Goal: Communication & Community: Ask a question

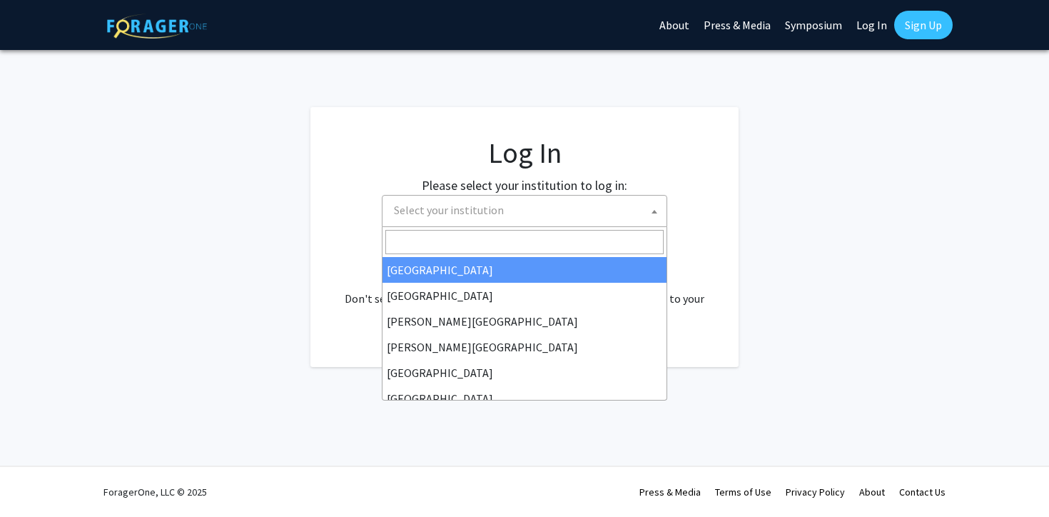
click at [568, 201] on span "Select your institution" at bounding box center [527, 210] width 278 height 29
select select "34"
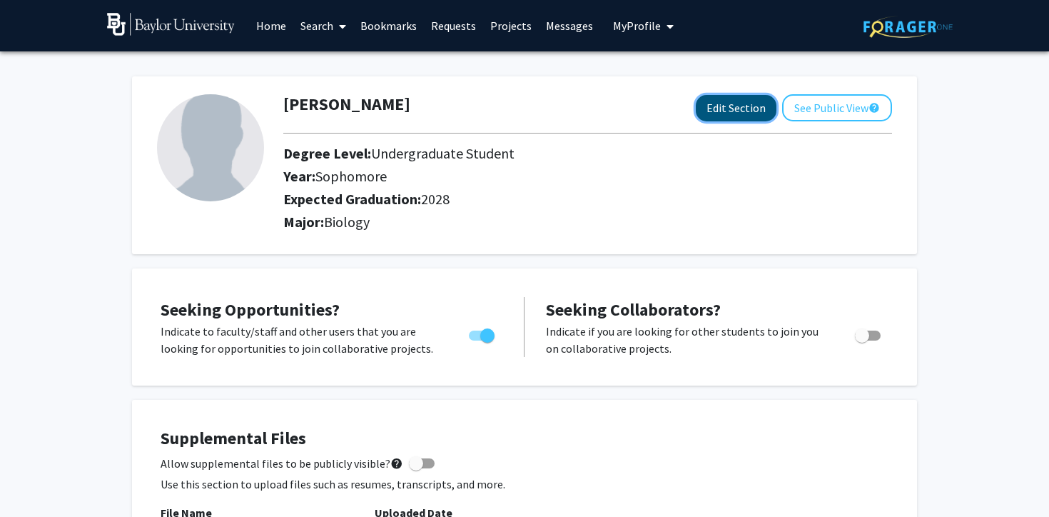
click at [742, 108] on button "Edit Section" at bounding box center [736, 108] width 81 height 26
select select "sophomore"
select select "2028"
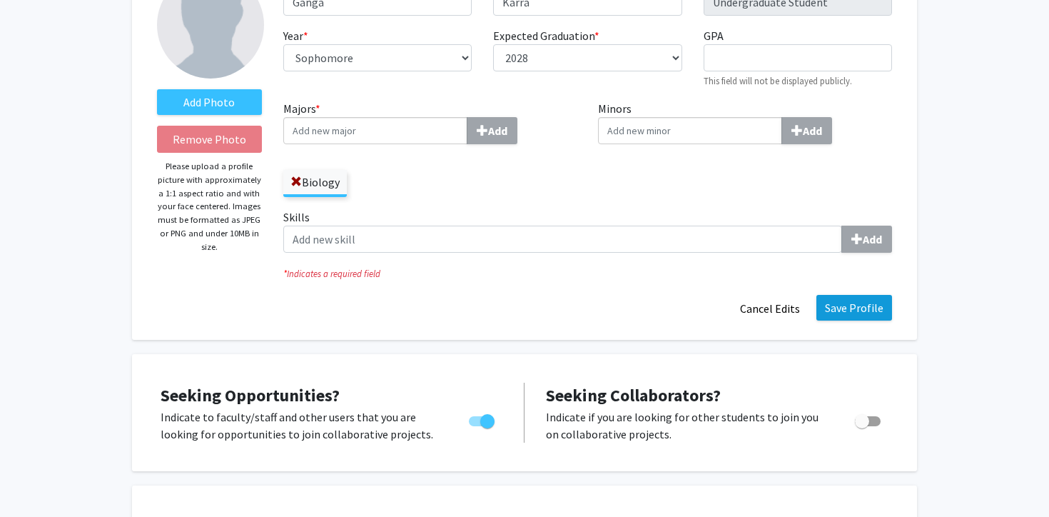
scroll to position [125, 0]
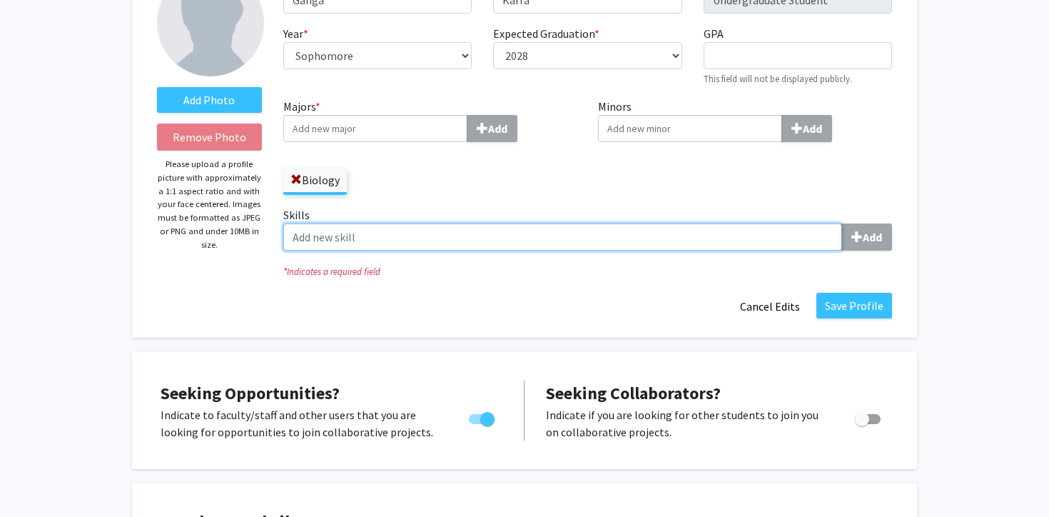
click at [744, 236] on input "Skills Add" at bounding box center [562, 236] width 559 height 27
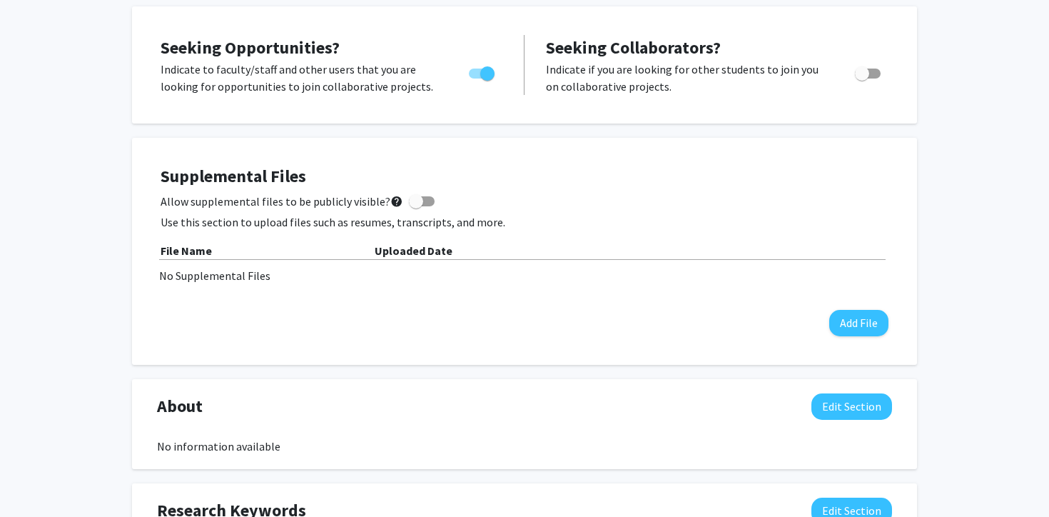
scroll to position [0, 0]
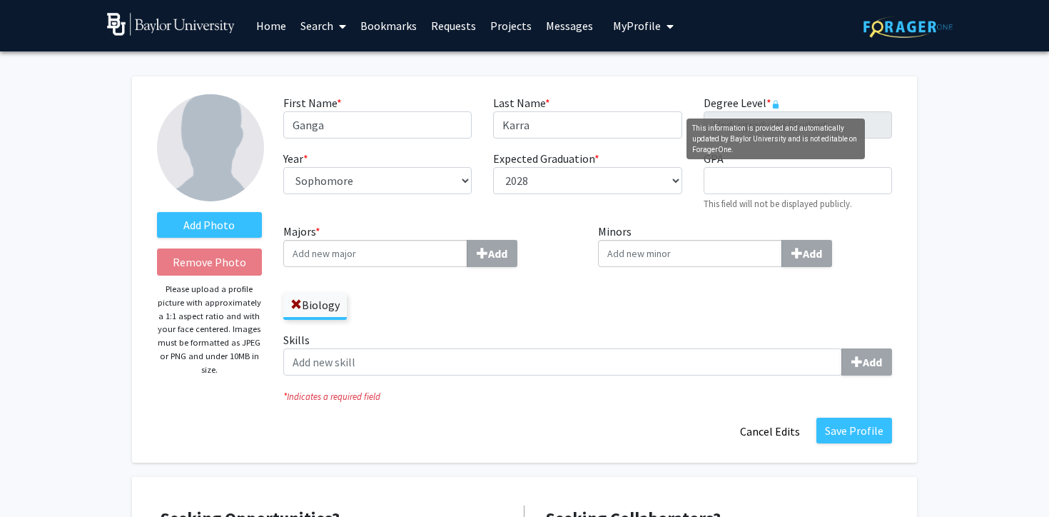
click at [776, 103] on rect "This information is provided and automatically updated by Baylor University and…" at bounding box center [775, 105] width 6 height 5
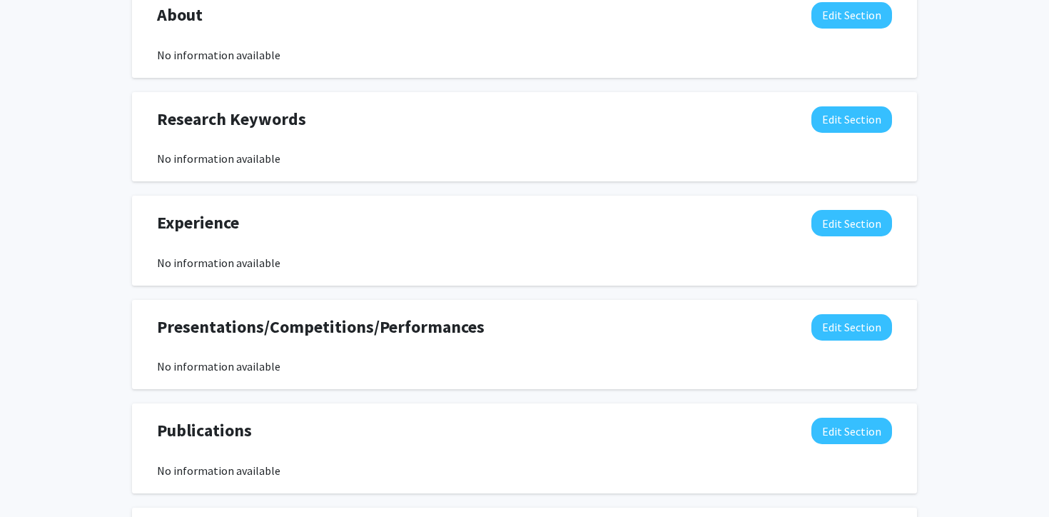
scroll to position [862, 0]
click at [836, 218] on button "Edit Section" at bounding box center [851, 222] width 81 height 26
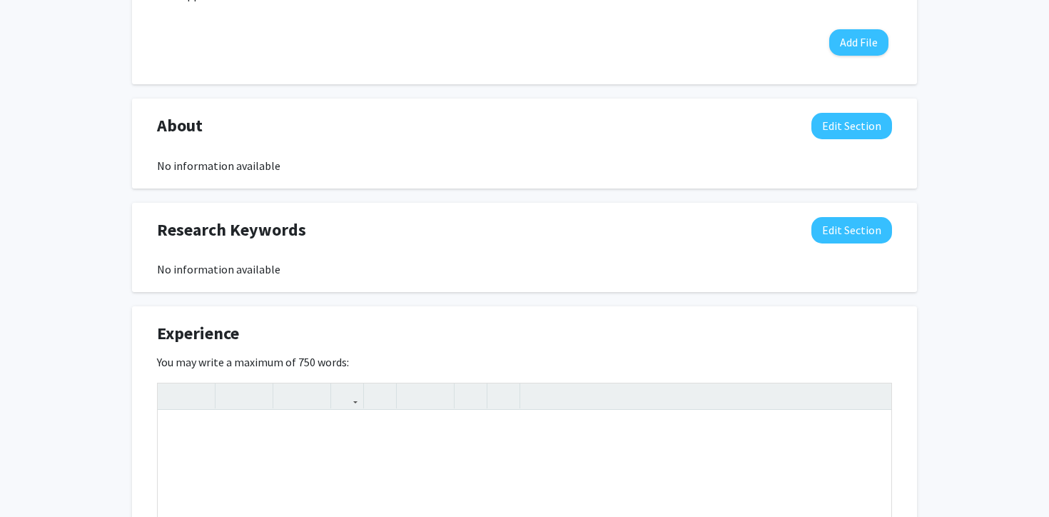
scroll to position [729, 0]
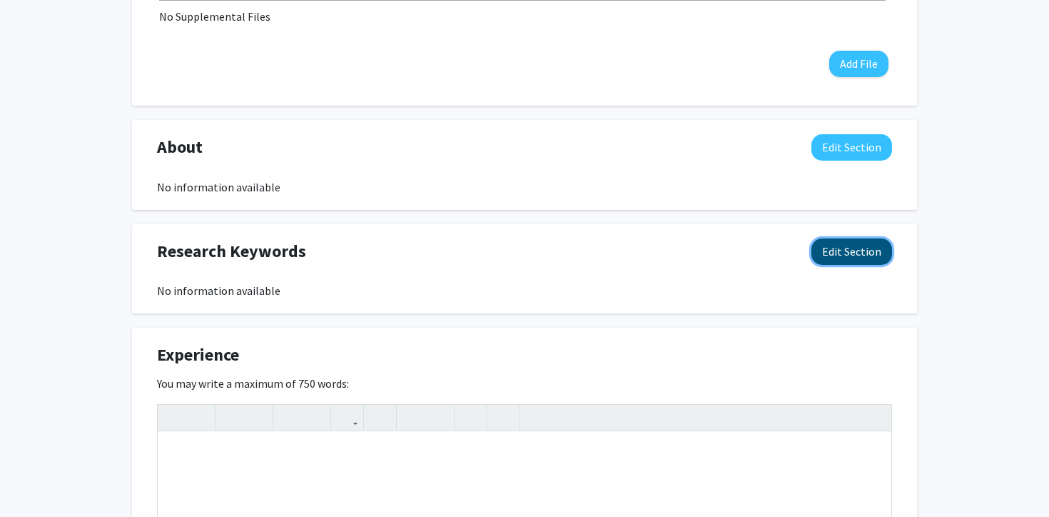
click at [844, 251] on button "Edit Section" at bounding box center [851, 251] width 81 height 26
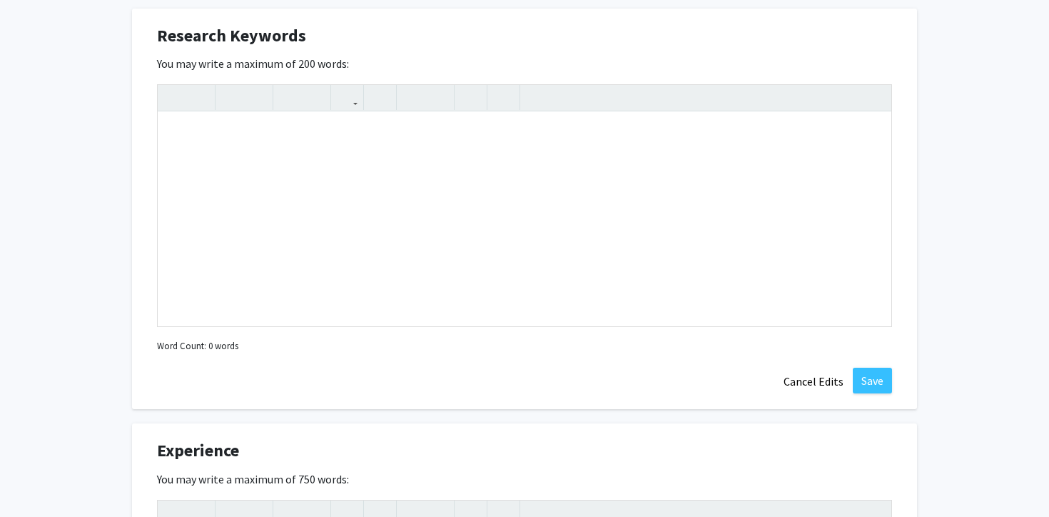
scroll to position [946, 0]
click at [856, 380] on button "Save" at bounding box center [872, 380] width 39 height 26
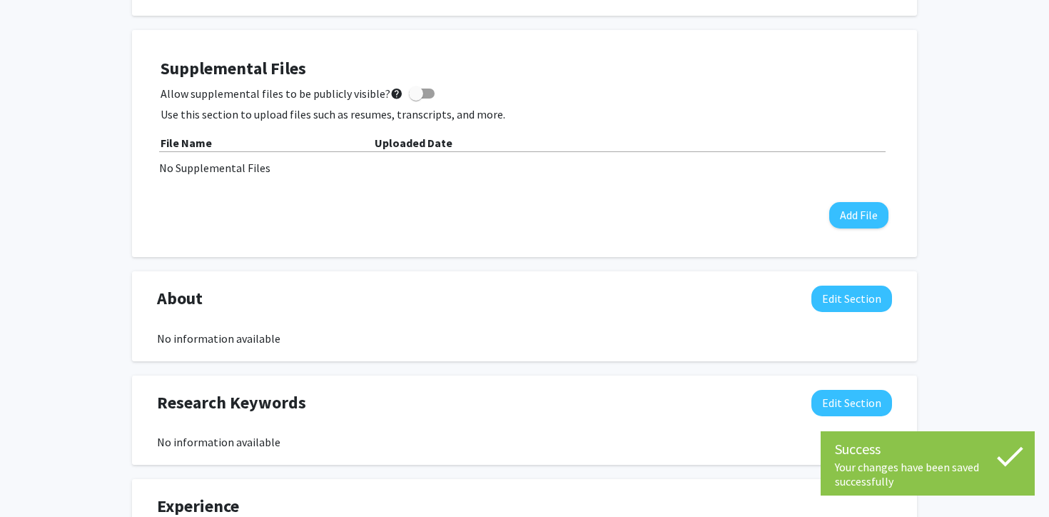
scroll to position [575, 0]
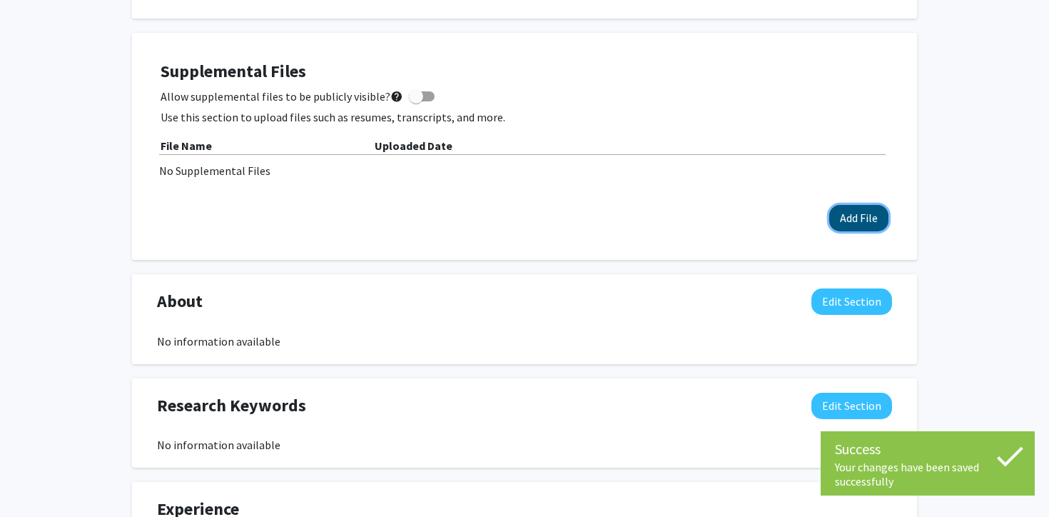
click at [850, 211] on button "Add File" at bounding box center [858, 218] width 59 height 26
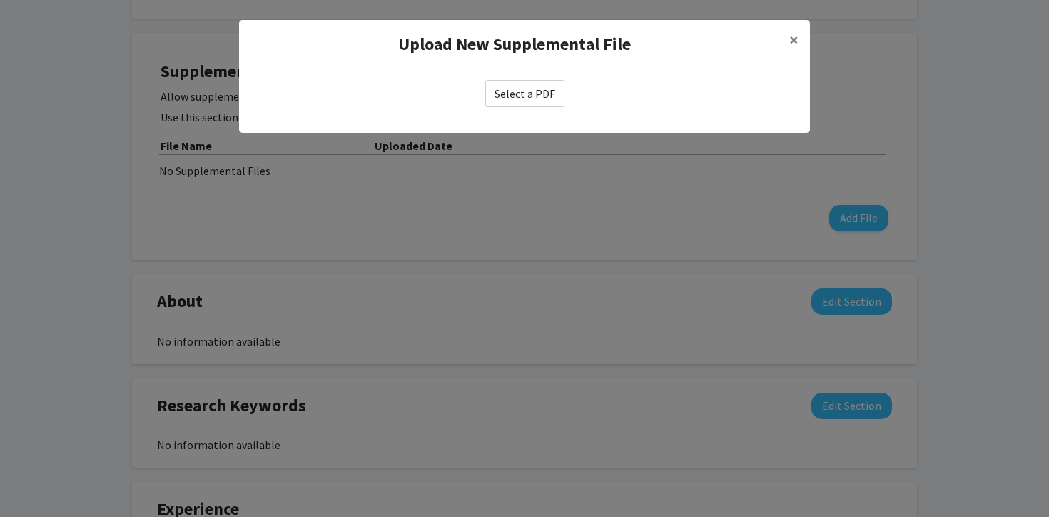
click at [544, 97] on label "Select a PDF" at bounding box center [524, 93] width 79 height 27
click at [0, 0] on input "Select a PDF" at bounding box center [0, 0] width 0 height 0
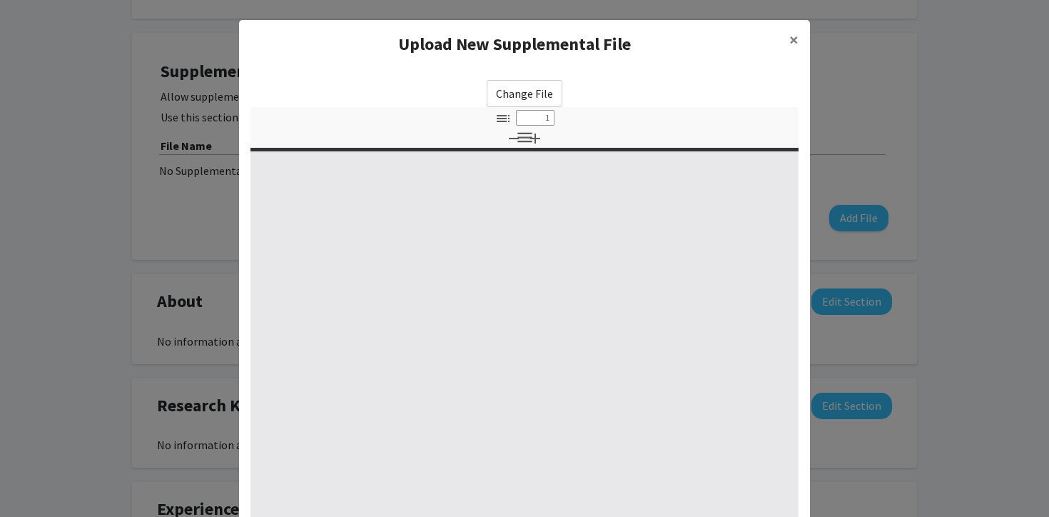
select select "custom"
type input "0"
select select "custom"
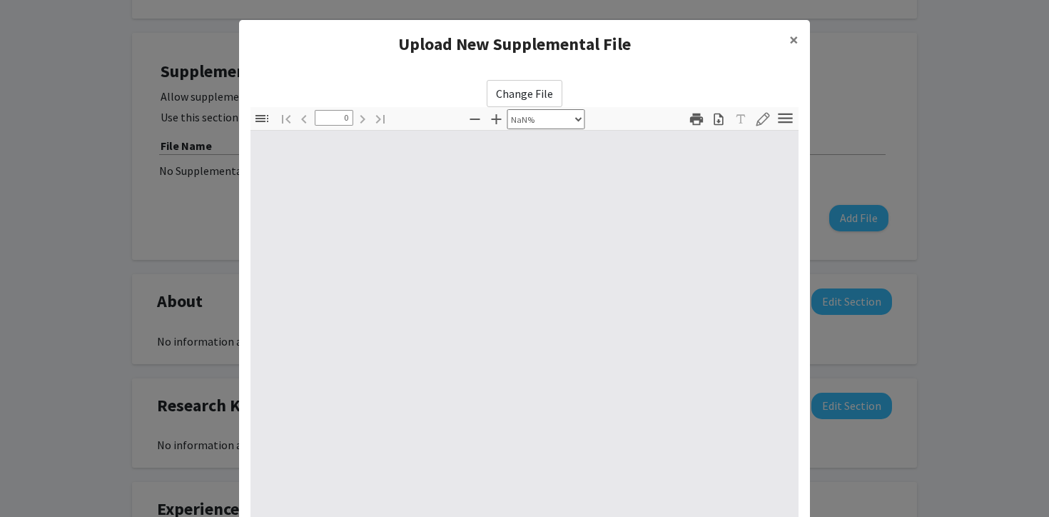
type input "1"
select select "auto"
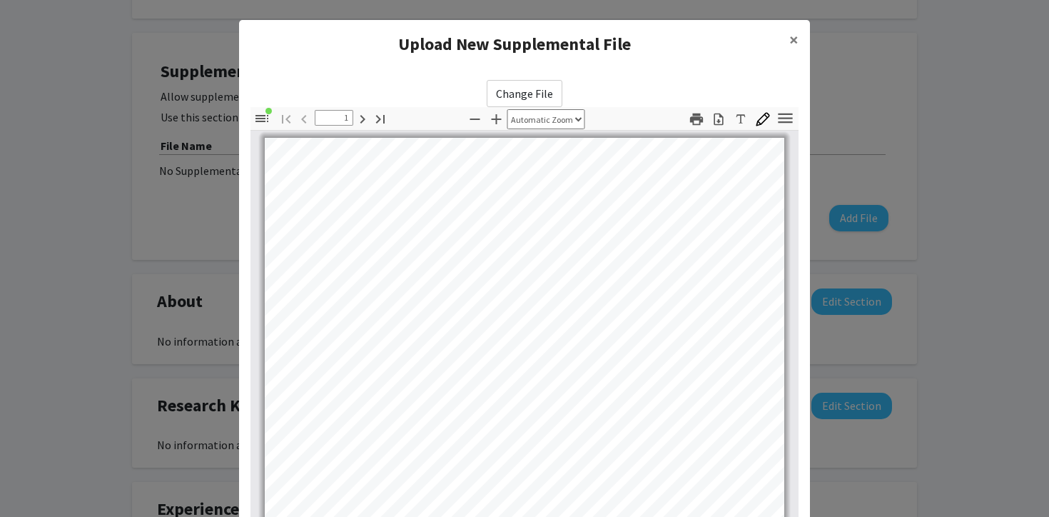
scroll to position [0, 0]
type input "3"
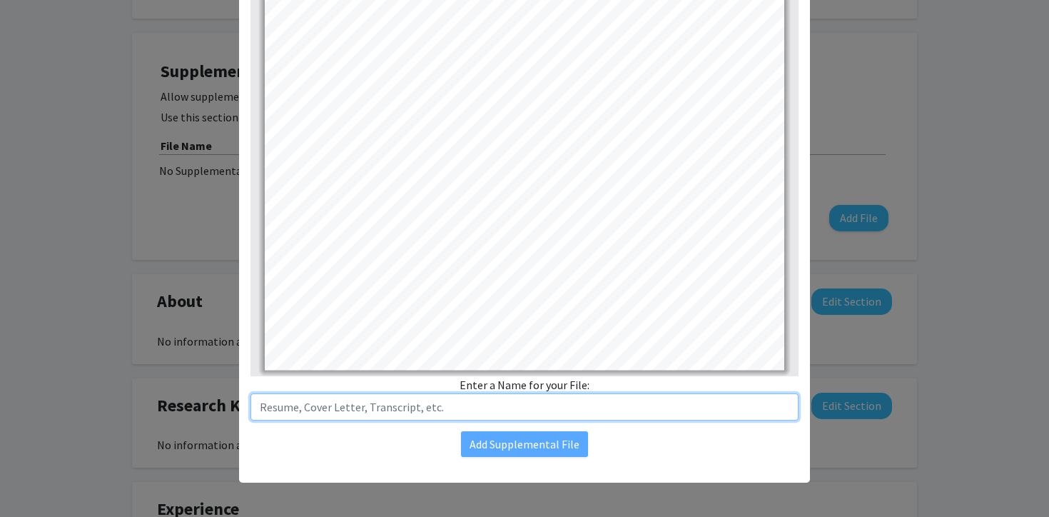
click at [487, 400] on input "text" at bounding box center [525, 406] width 548 height 27
type input "Resume"
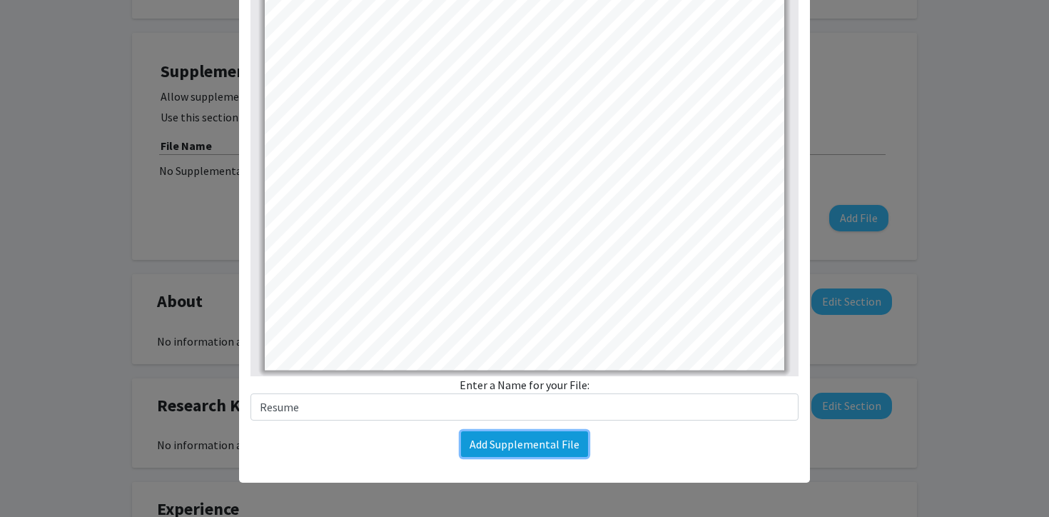
click at [559, 448] on button "Add Supplemental File" at bounding box center [524, 444] width 127 height 26
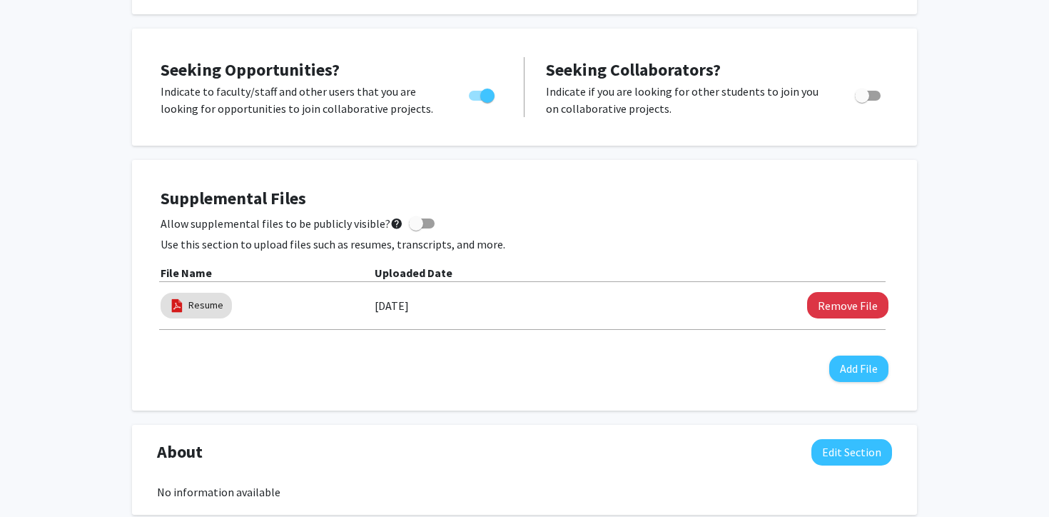
scroll to position [451, 0]
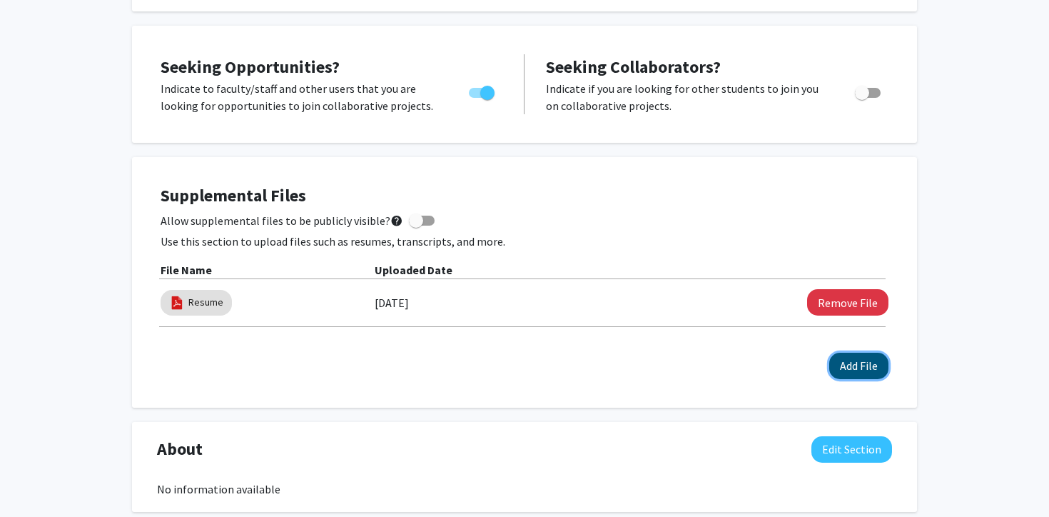
click at [864, 368] on button "Add File" at bounding box center [858, 366] width 59 height 26
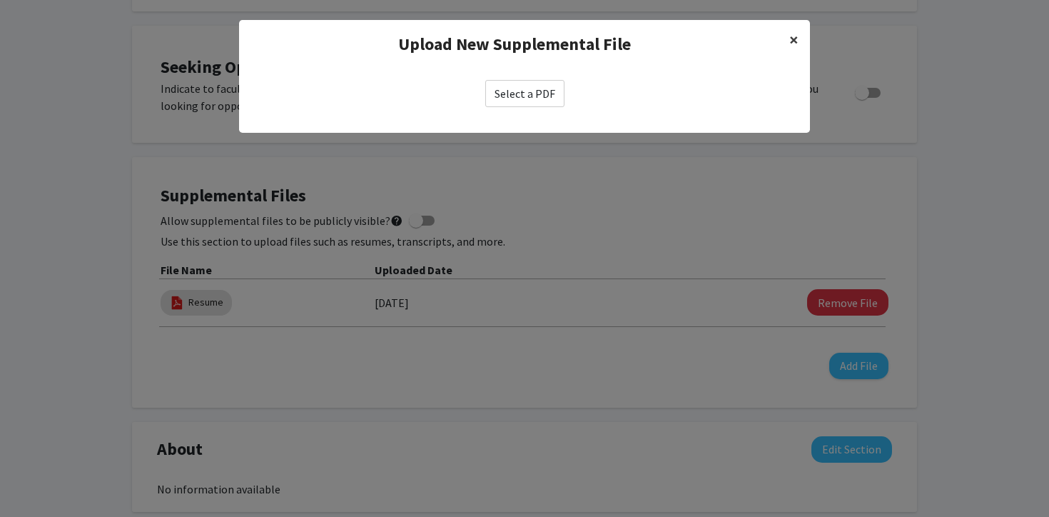
click at [797, 37] on span "×" at bounding box center [793, 40] width 9 height 22
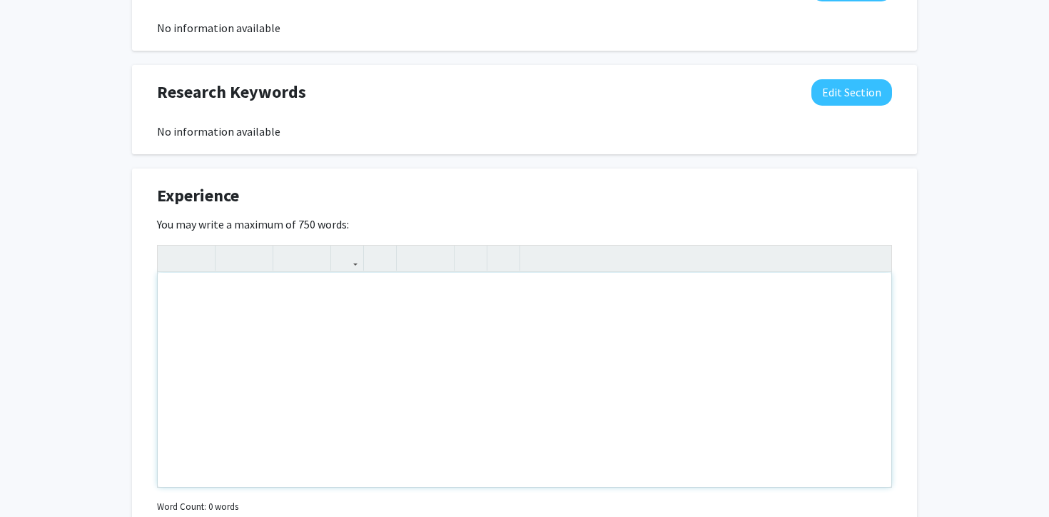
scroll to position [1012, 0]
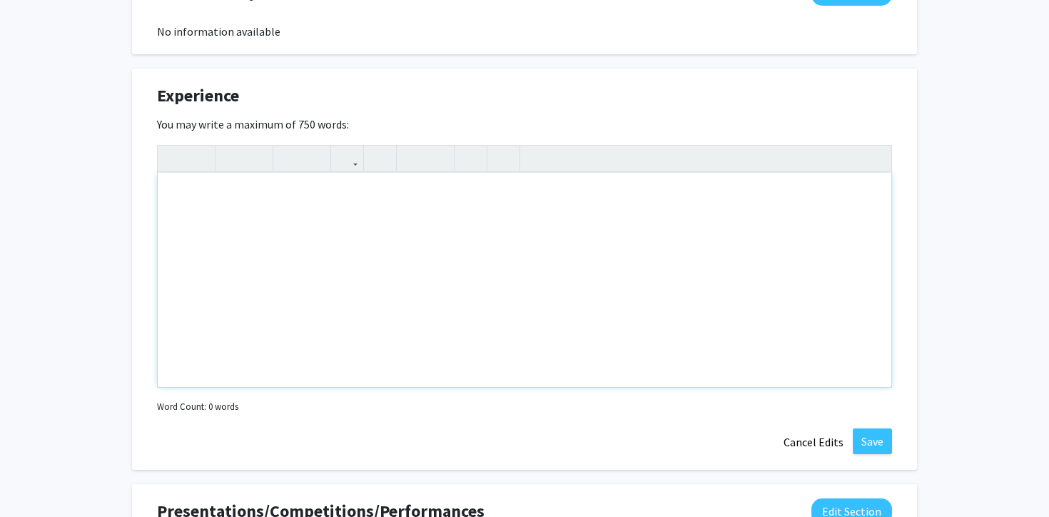
click at [413, 236] on div "Note to users with screen readers: Please deactivate our accessibility plugin f…" at bounding box center [525, 280] width 734 height 214
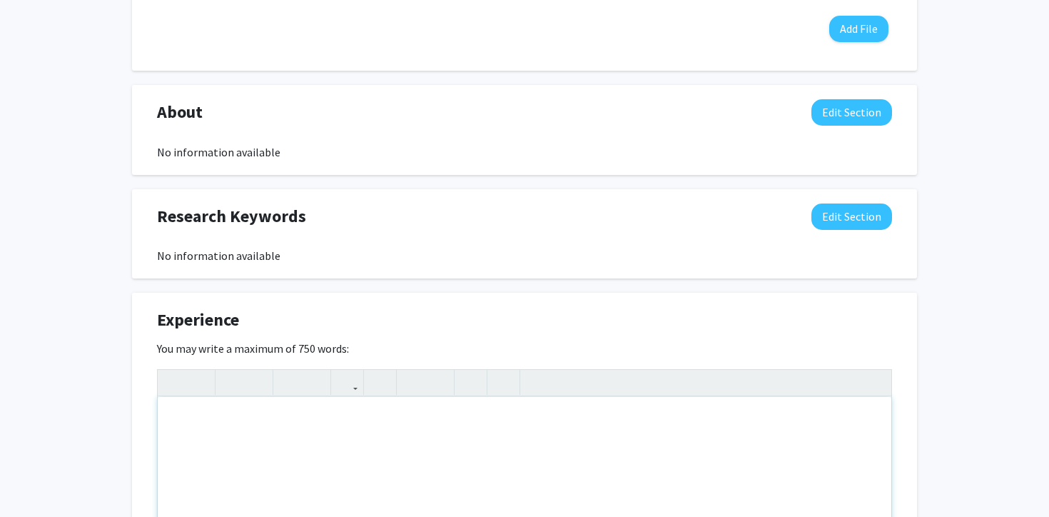
scroll to position [779, 0]
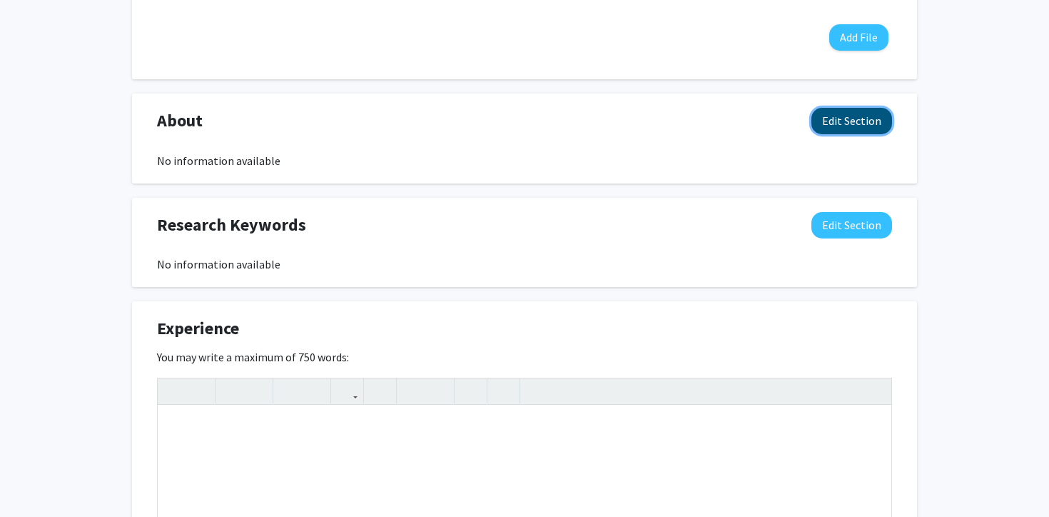
click at [858, 131] on button "Edit Section" at bounding box center [851, 121] width 81 height 26
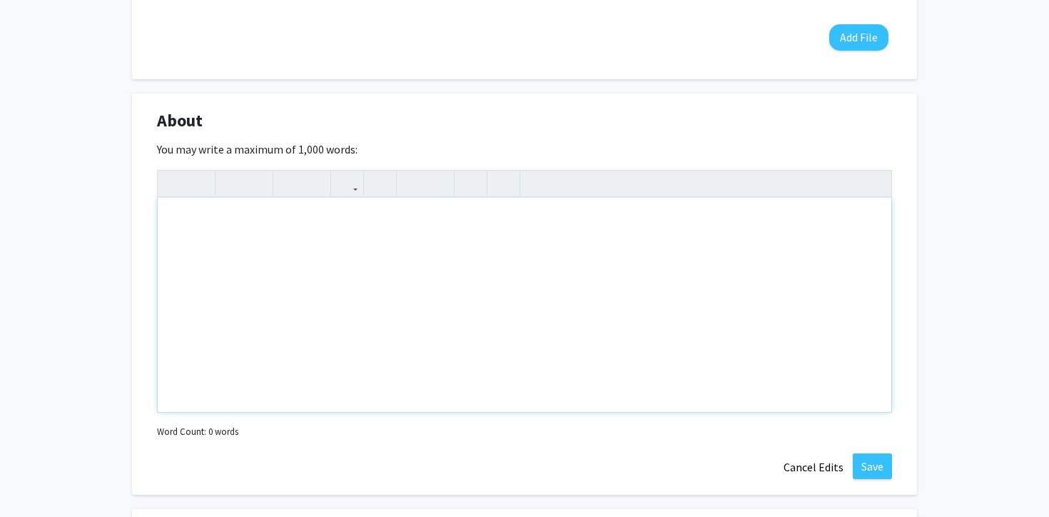
click at [308, 259] on div "Note to users with screen readers: Please deactivate our accessibility plugin f…" at bounding box center [525, 305] width 734 height 214
paste div "Note to users with screen readers: Please deactivate our accessibility plugin f…"
type textarea "<p>Ambitious pre-medical student excelling in science and lab-based courses. Pa…"
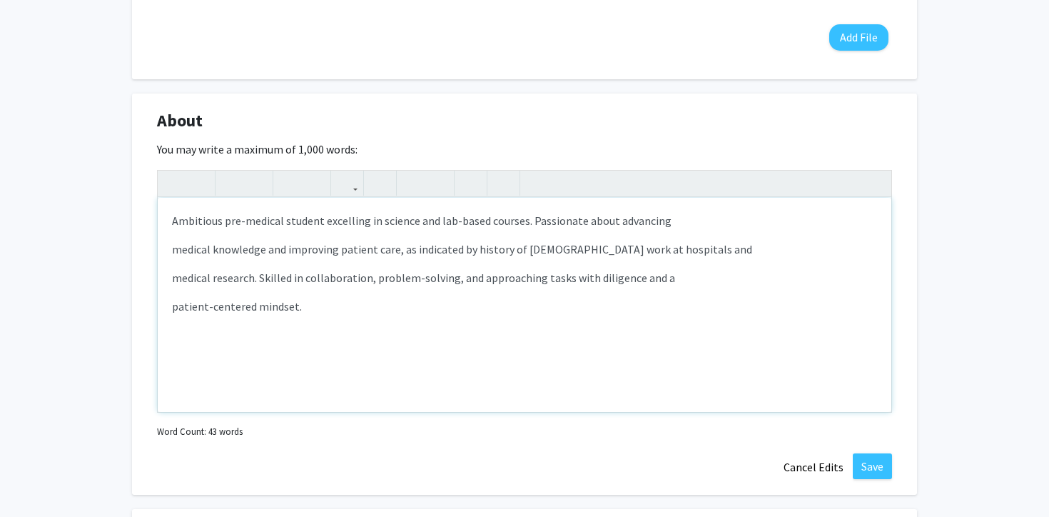
click at [177, 246] on p "medical knowledge and improving patient care, as indicated by history of volunt…" at bounding box center [524, 249] width 705 height 17
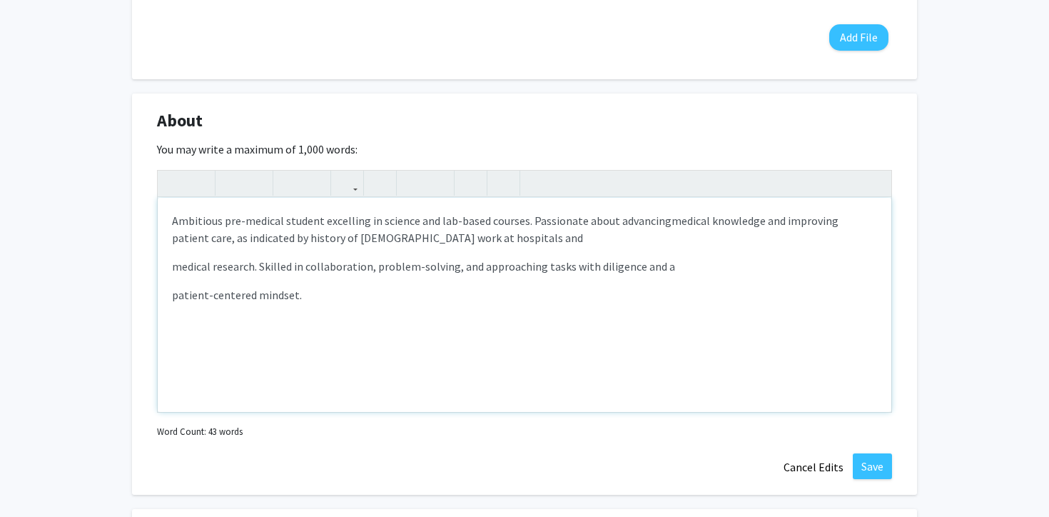
click at [167, 263] on div "Ambitious pre-medical student excelling in science and lab-based courses. Passi…" at bounding box center [525, 305] width 734 height 214
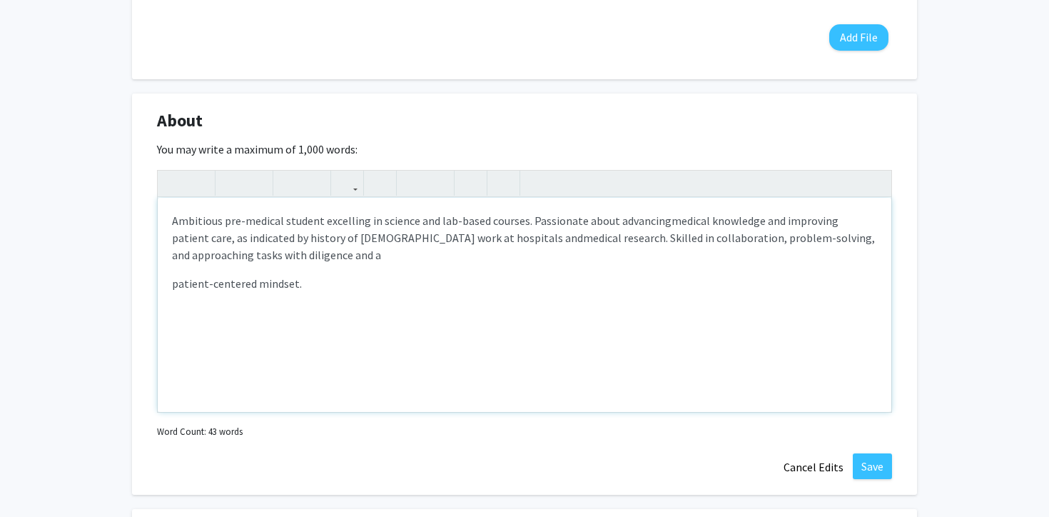
click at [168, 288] on div "Ambitious pre-medical student excelling in science and lab-based courses. Passi…" at bounding box center [525, 305] width 734 height 214
type textarea "<p>Ambitious pre-medical student excelling in science and lab-based courses. Pa…"
click at [524, 254] on p "Ambitious pre-medical student excelling in science and lab-based courses. Passi…" at bounding box center [524, 237] width 705 height 51
drag, startPoint x: 550, startPoint y: 239, endPoint x: 533, endPoint y: 246, distance: 17.6
click at [532, 246] on p "Ambitious pre-medical student excelling in science and lab-based courses. Passi…" at bounding box center [524, 237] width 705 height 51
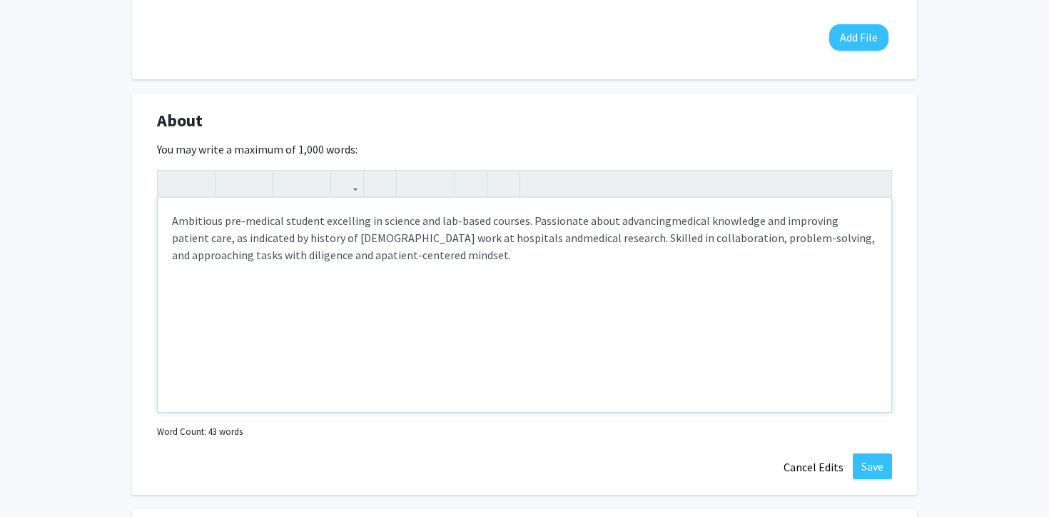
click at [459, 225] on p "Ambitious pre-medical student excelling in science and lab-based courses. Passi…" at bounding box center [524, 237] width 705 height 51
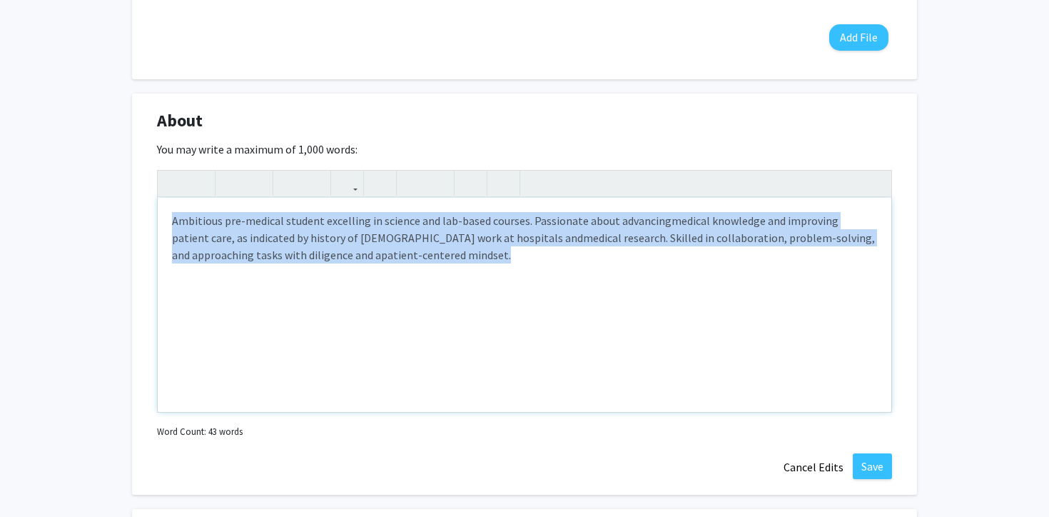
drag, startPoint x: 440, startPoint y: 257, endPoint x: 131, endPoint y: 211, distance: 311.8
click at [132, 211] on div "About Edit Section You may write a maximum of 1,000 words: <p>Ambitious pre-med…" at bounding box center [524, 293] width 785 height 401
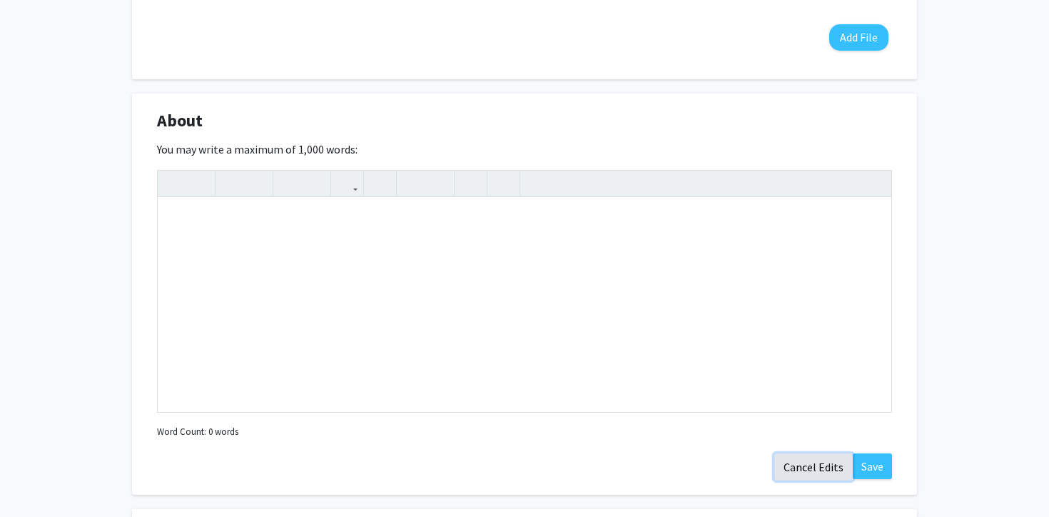
click at [796, 465] on button "Cancel Edits" at bounding box center [813, 466] width 79 height 27
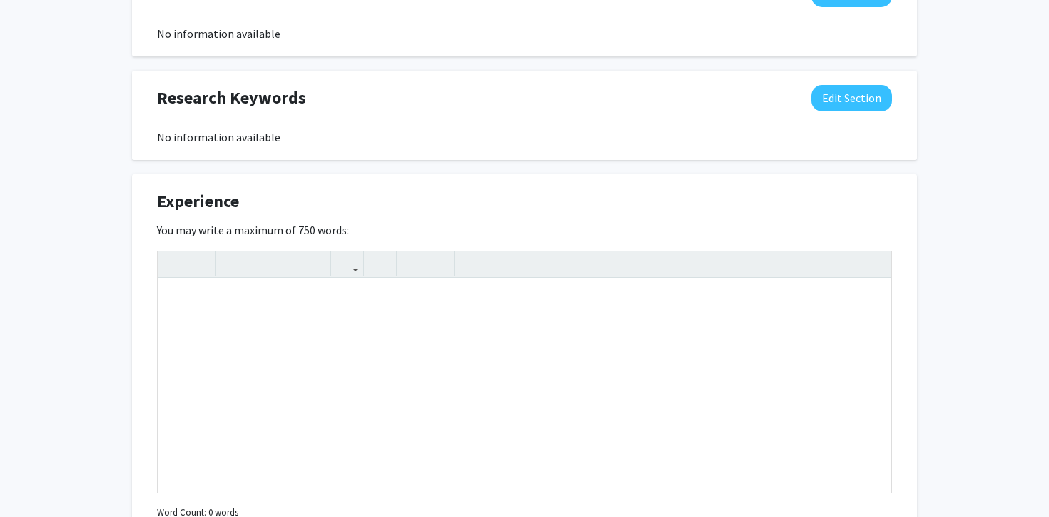
scroll to position [926, 0]
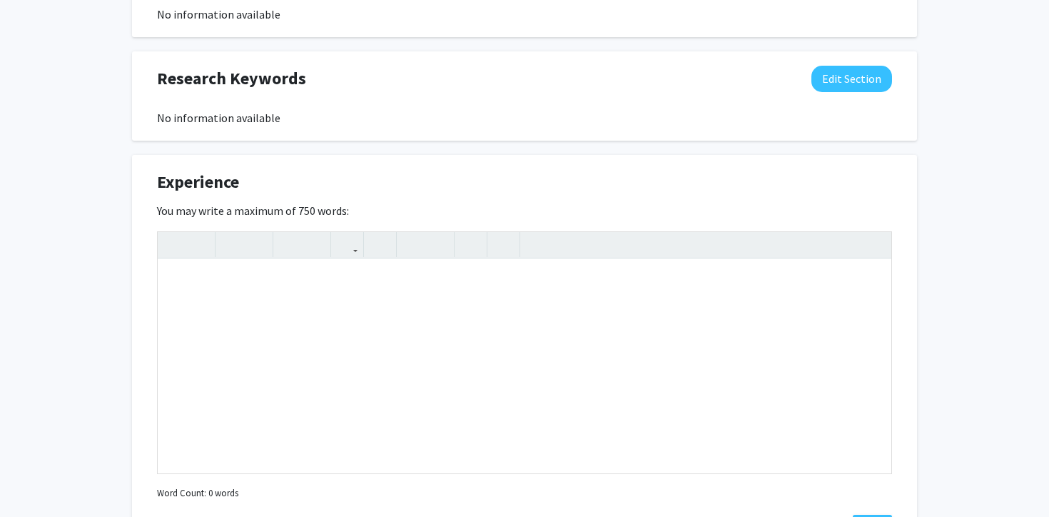
click at [883, 201] on div "Experience Edit Section" at bounding box center [524, 185] width 757 height 33
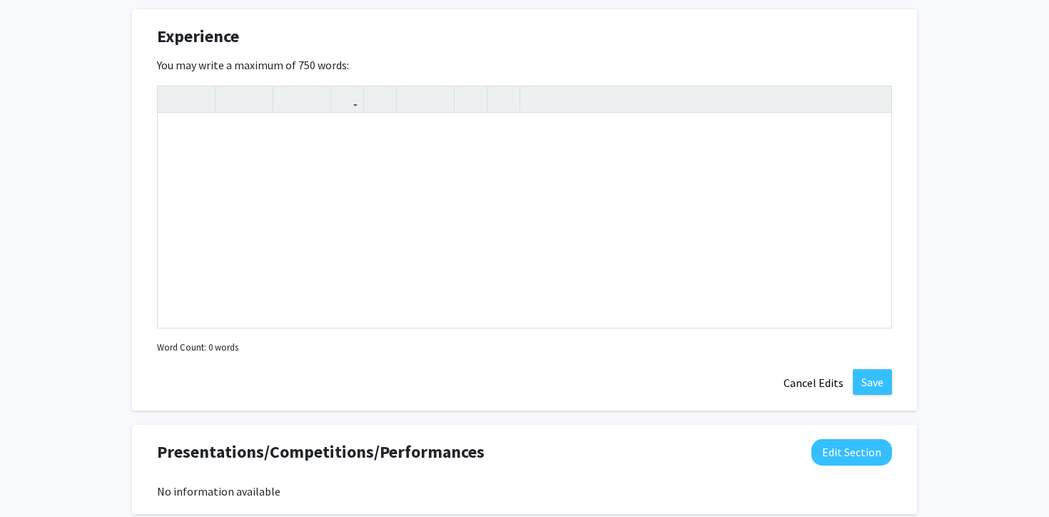
scroll to position [1069, 0]
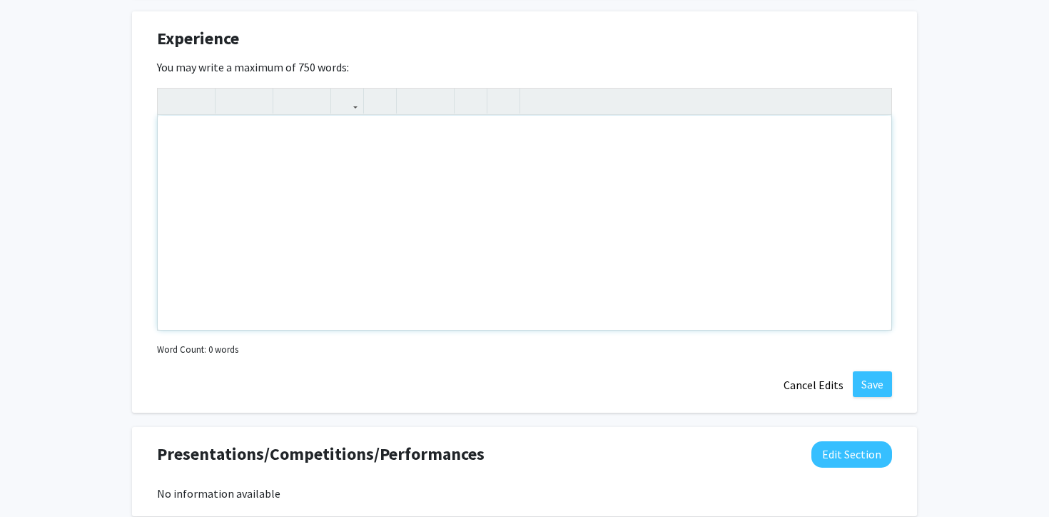
click at [307, 203] on div "Note to users with screen readers: Please deactivate our accessibility plugin f…" at bounding box center [525, 223] width 734 height 214
type textarea "R"
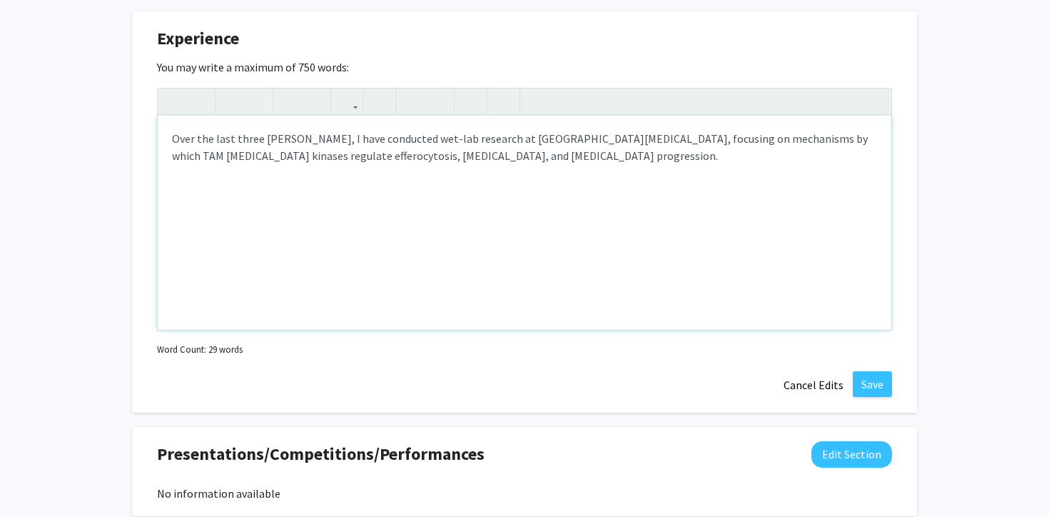
click at [425, 142] on p "Over the last three summers, I have conducted wet-lab research at Rutgers Cance…" at bounding box center [524, 147] width 705 height 34
click at [601, 142] on p "Over the last three summers, I have conducted wet-lab research at Rutgers Cance…" at bounding box center [524, 147] width 705 height 34
click at [755, 168] on div "Over the last three summers, I have conducted wet-lab research at Rutgers Cance…" at bounding box center [525, 223] width 734 height 214
click at [428, 136] on p "Over the last three summers, I have conducted wet-lab research at Rutgers Cance…" at bounding box center [524, 155] width 705 height 51
click at [349, 131] on p "Over the last three summers, I have conducted wet-lab research at Rutgers Cance…" at bounding box center [524, 155] width 705 height 51
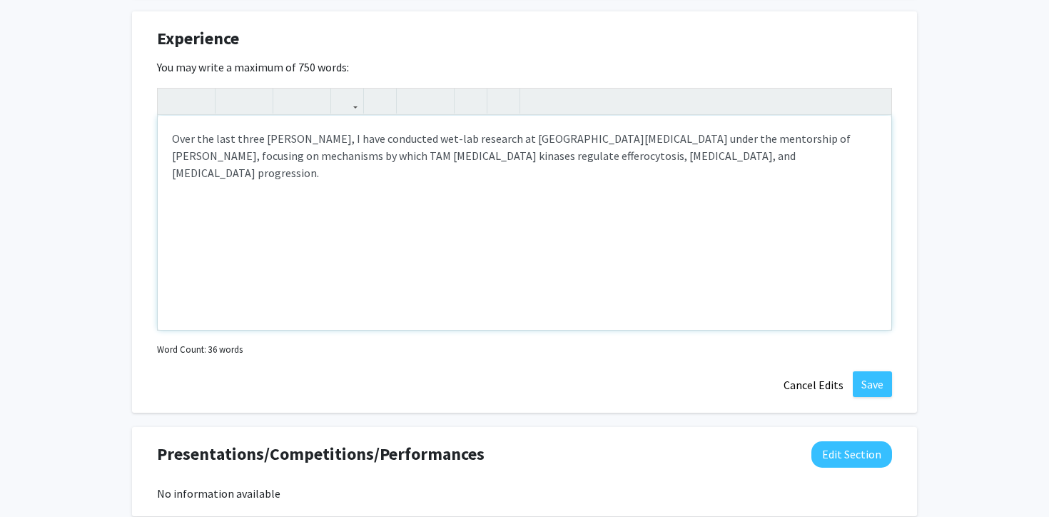
click at [767, 159] on p "Over the last three summers, I have conducted wet-lab research at Rutgers Cance…" at bounding box center [524, 155] width 705 height 51
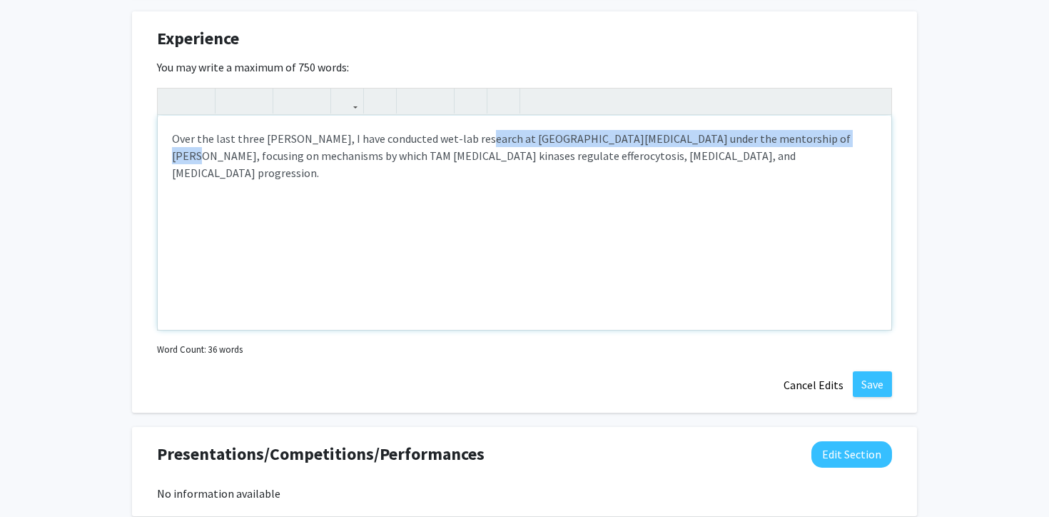
drag, startPoint x: 477, startPoint y: 139, endPoint x: 812, endPoint y: 141, distance: 334.7
click at [812, 141] on p "Over the last three summers, I have conducted wet-lab research at Rutgers Cance…" at bounding box center [524, 155] width 705 height 51
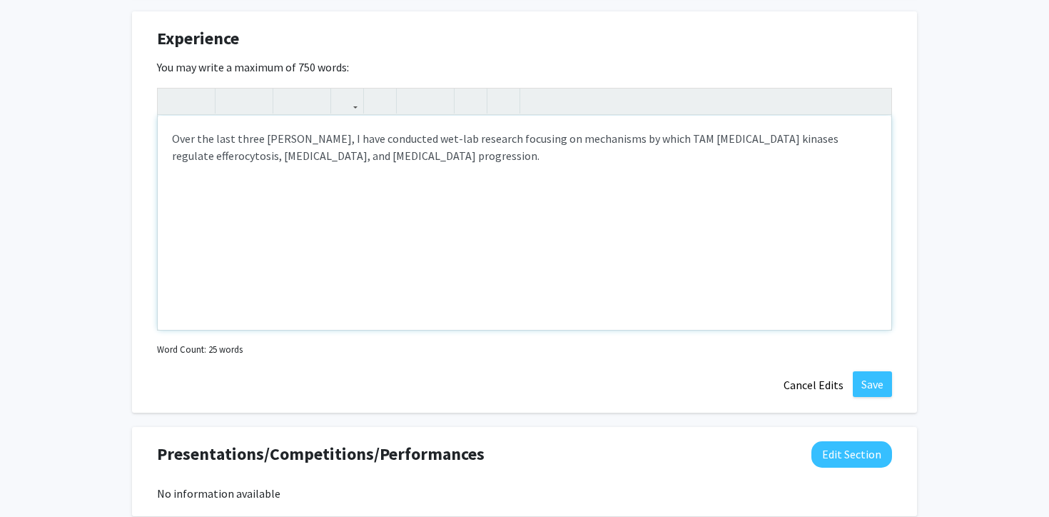
click at [479, 151] on p "Over the last three summers, I have conducted wet-lab research focusing on mech…" at bounding box center [524, 147] width 705 height 34
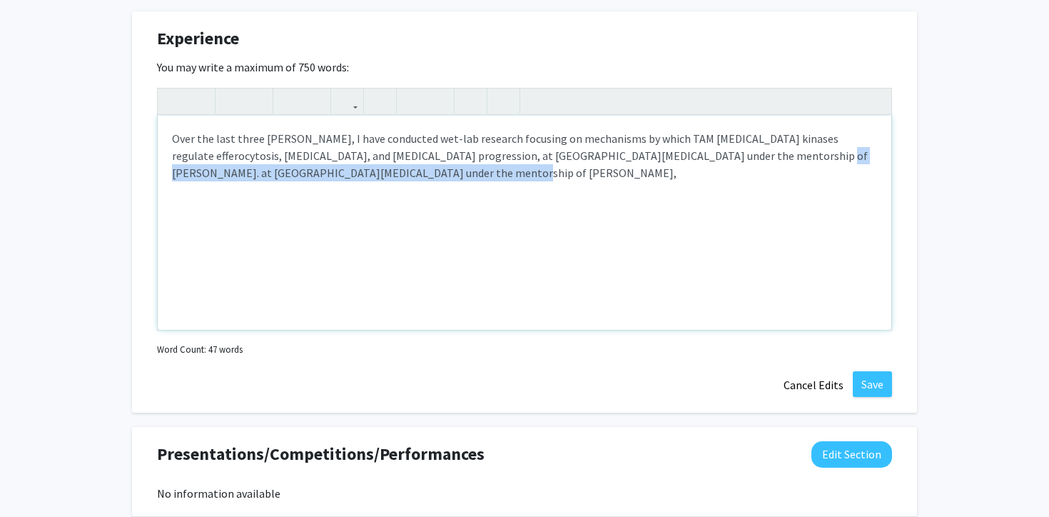
drag, startPoint x: 736, startPoint y: 156, endPoint x: 794, endPoint y: 232, distance: 95.6
click at [794, 232] on div "Over the last three summers, I have conducted wet-lab research focusing on mech…" at bounding box center [525, 223] width 734 height 214
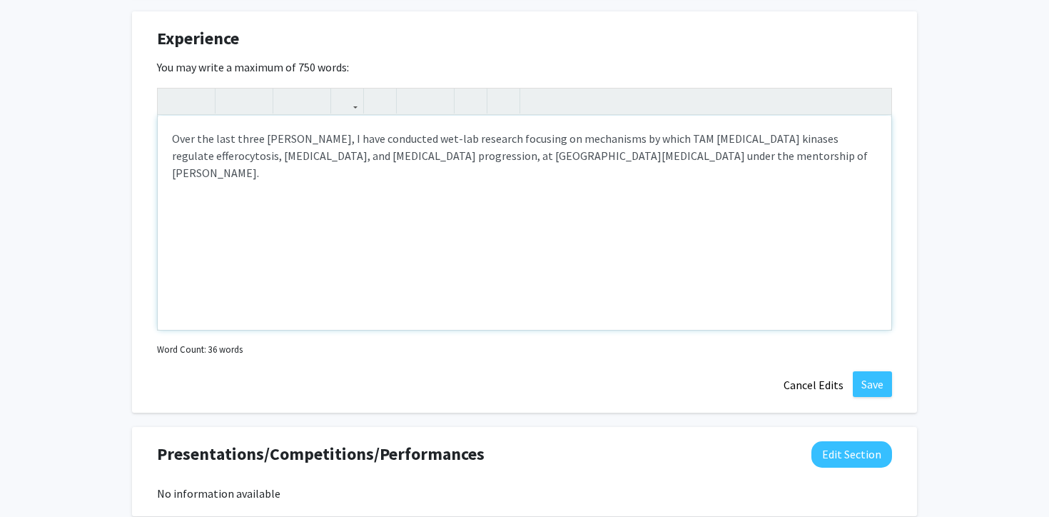
click at [785, 168] on div "Over the last three summers, I have conducted wet-lab research focusing on mech…" at bounding box center [525, 223] width 734 height 214
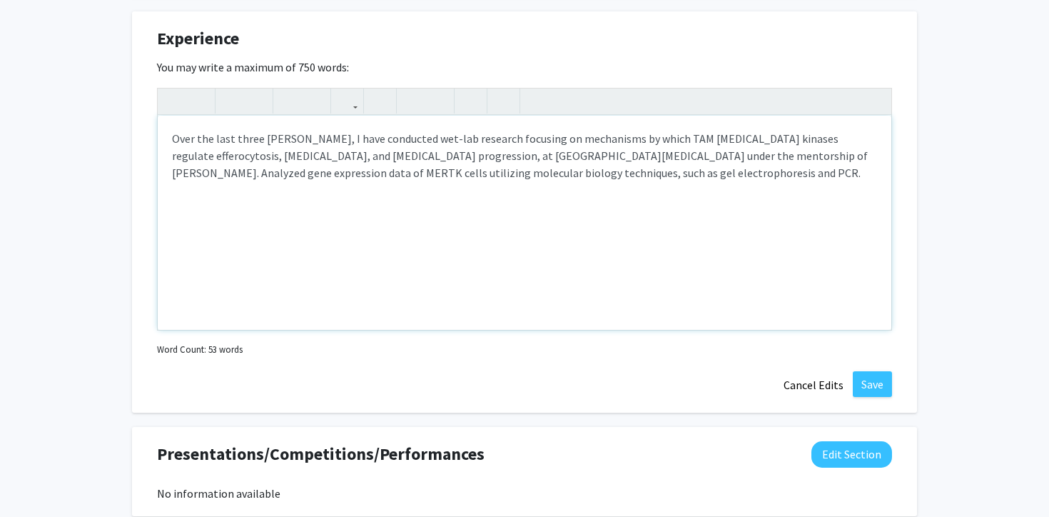
click at [734, 157] on p "Over the last three summers, I have conducted wet-lab research focusing on mech…" at bounding box center [524, 155] width 705 height 51
type textarea "<p>Over the last three summers, I have conducted wet-lab research focusing on m…"
click at [729, 176] on p "Over the last three summers, I have conducted wet-lab research focusing on mech…" at bounding box center [524, 164] width 705 height 69
click at [866, 392] on button "Save" at bounding box center [872, 384] width 39 height 26
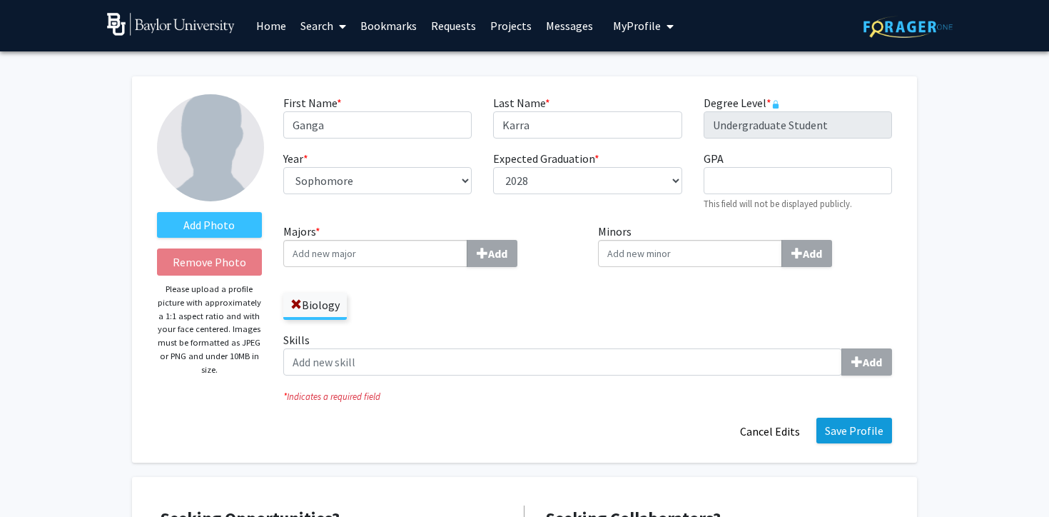
scroll to position [0, 0]
click at [860, 432] on button "Save Profile" at bounding box center [854, 431] width 76 height 26
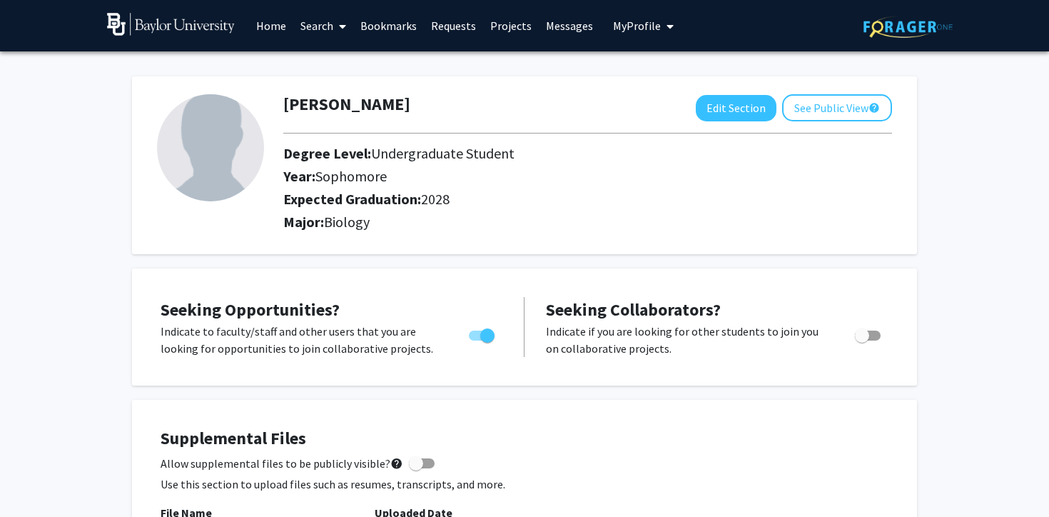
click at [266, 31] on link "Home" at bounding box center [271, 26] width 44 height 50
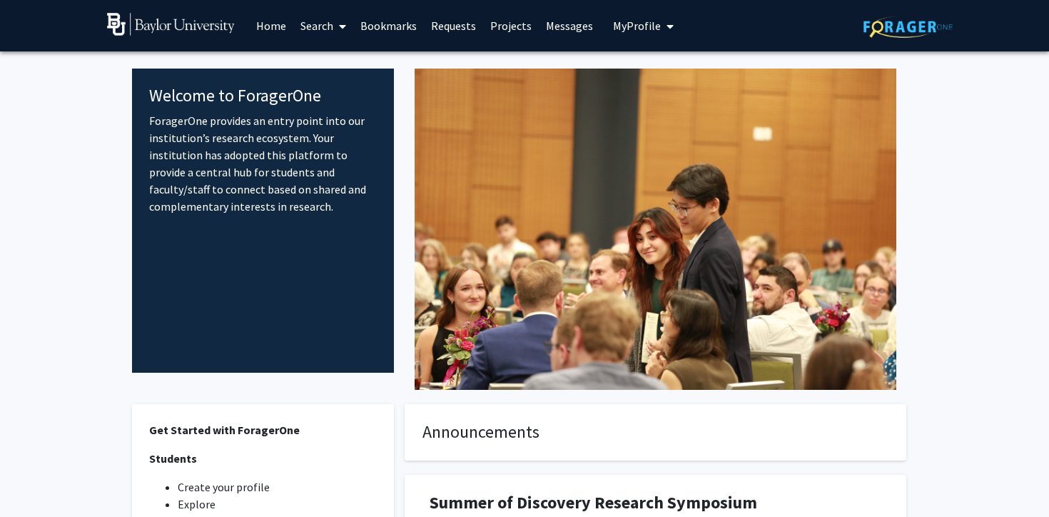
click at [619, 23] on span "My Profile" at bounding box center [637, 26] width 48 height 14
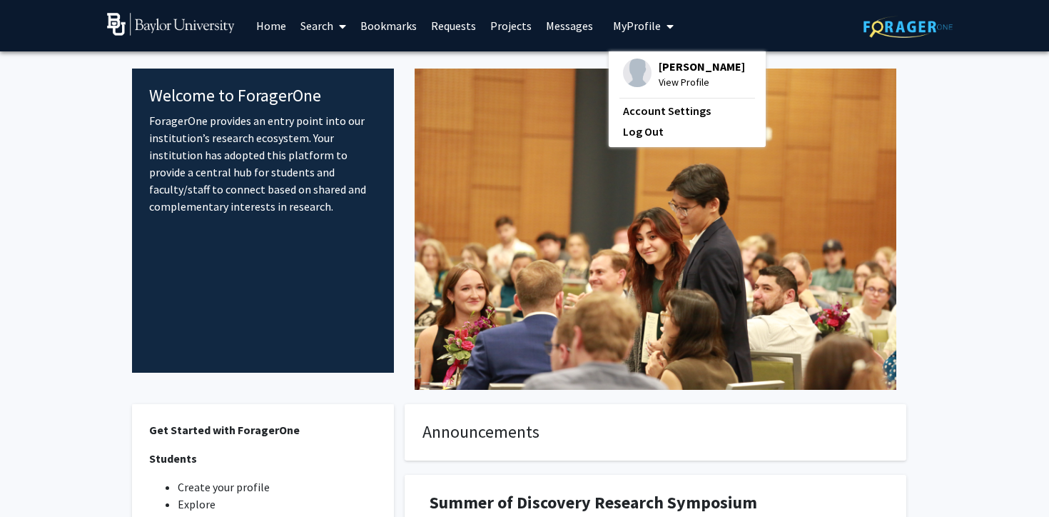
click at [646, 71] on div "Ganga Karra View Profile" at bounding box center [684, 74] width 122 height 31
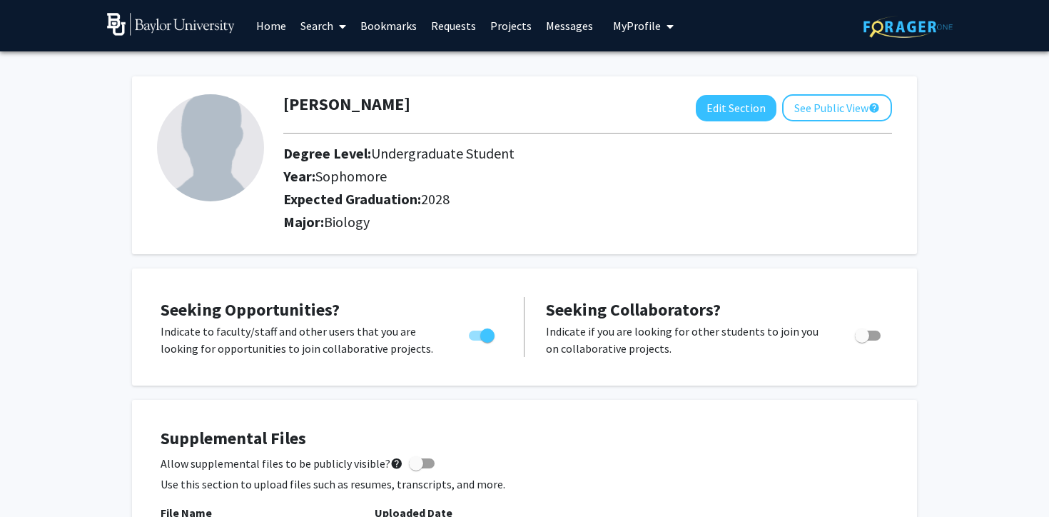
click at [128, 27] on img at bounding box center [171, 24] width 128 height 23
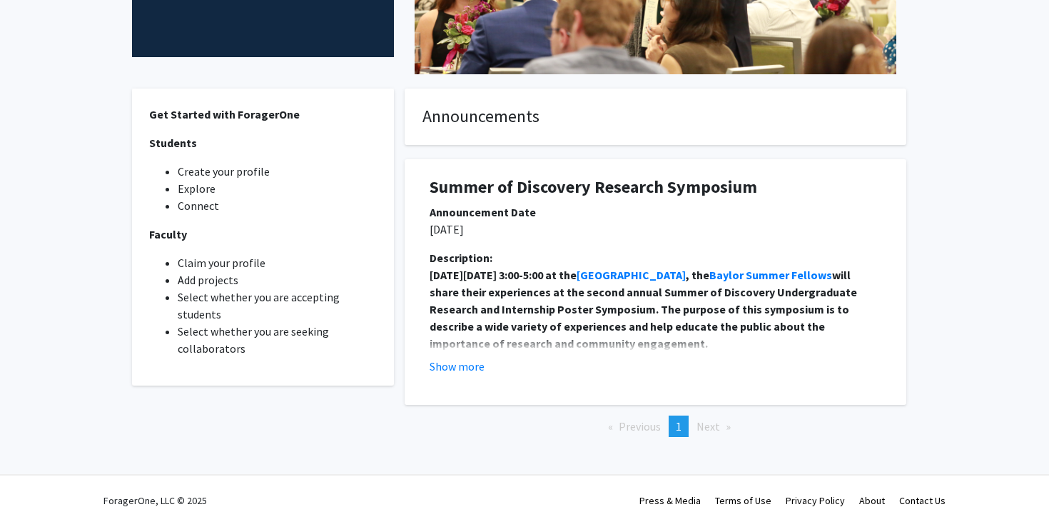
scroll to position [323, 0]
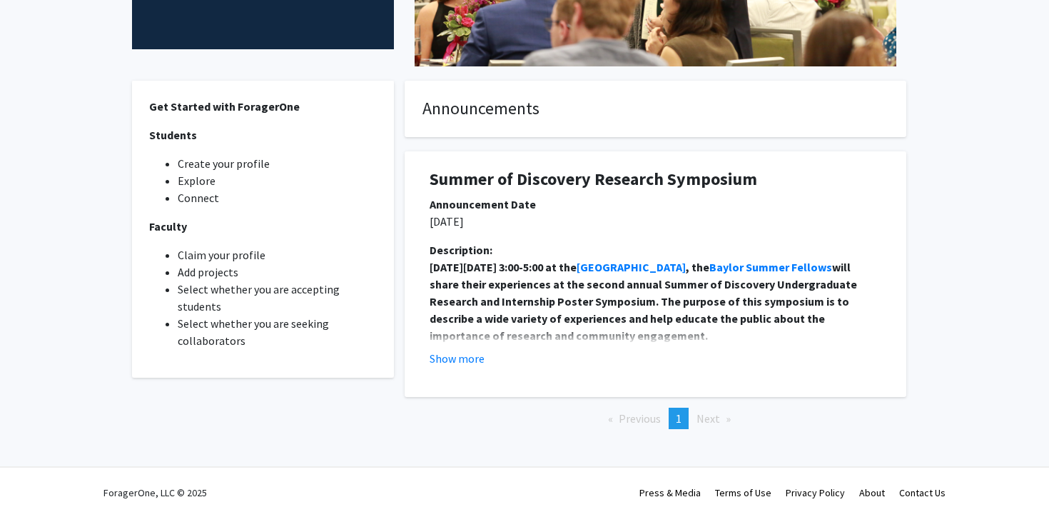
click at [305, 221] on p "Faculty" at bounding box center [263, 226] width 228 height 17
click at [350, 196] on li "Connect" at bounding box center [277, 197] width 199 height 17
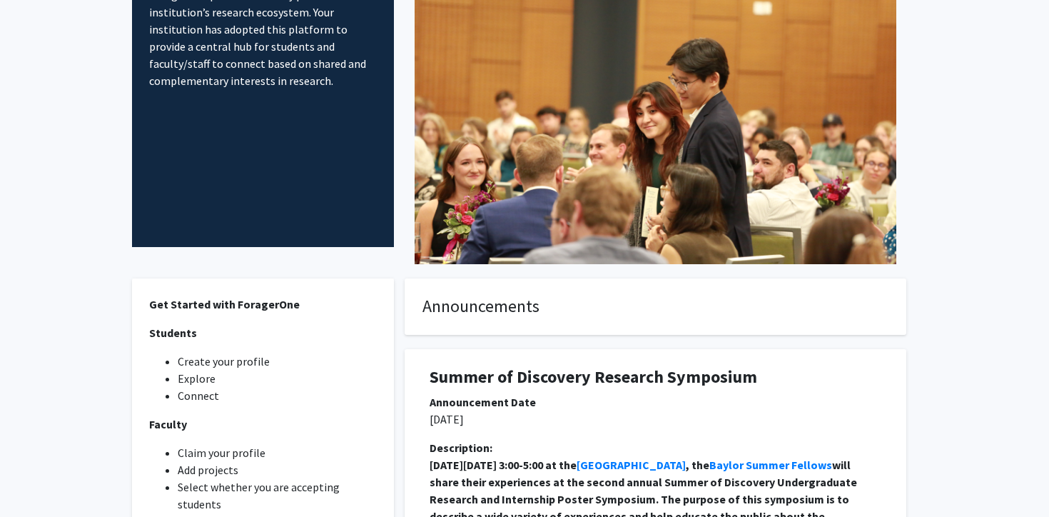
scroll to position [0, 0]
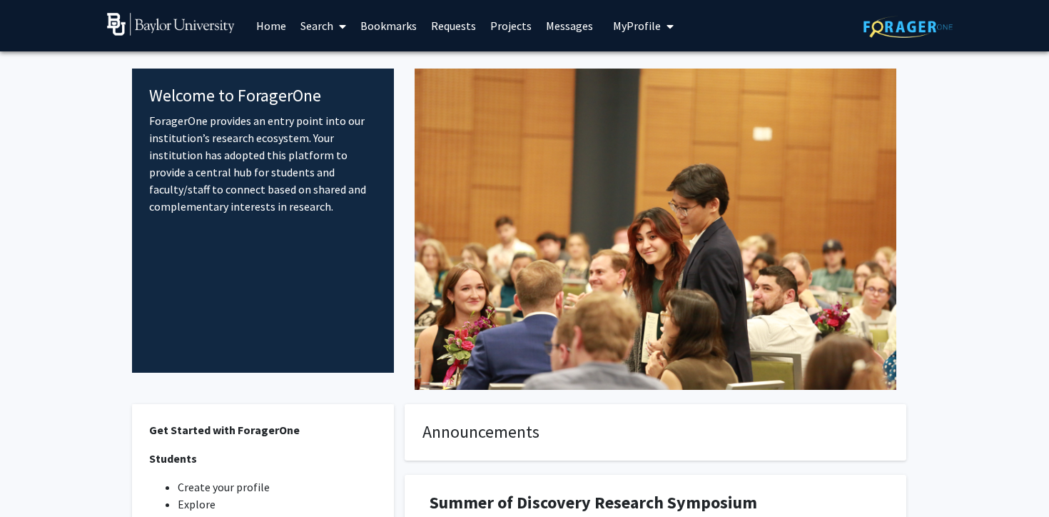
click at [622, 26] on span "My Profile" at bounding box center [637, 26] width 48 height 14
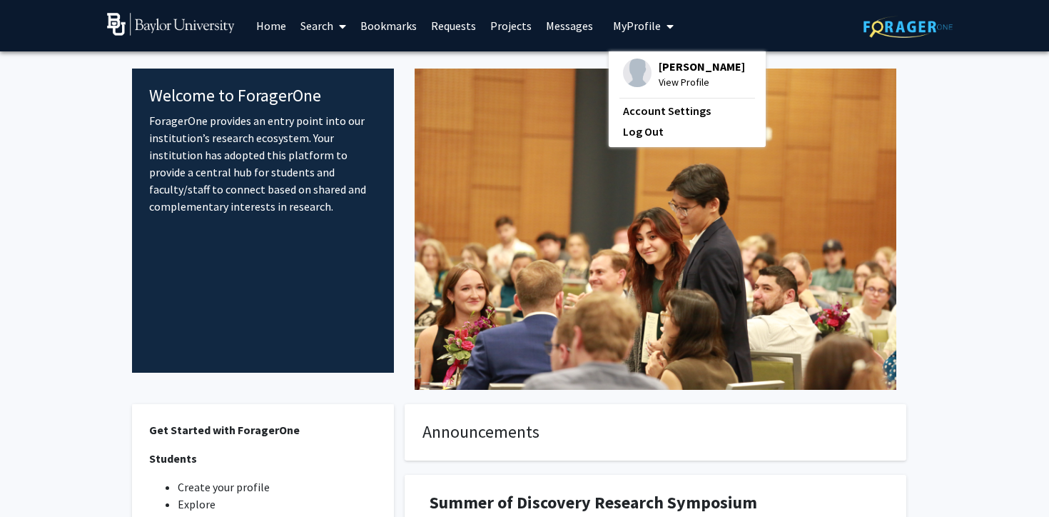
click at [300, 30] on link "Search" at bounding box center [323, 26] width 60 height 50
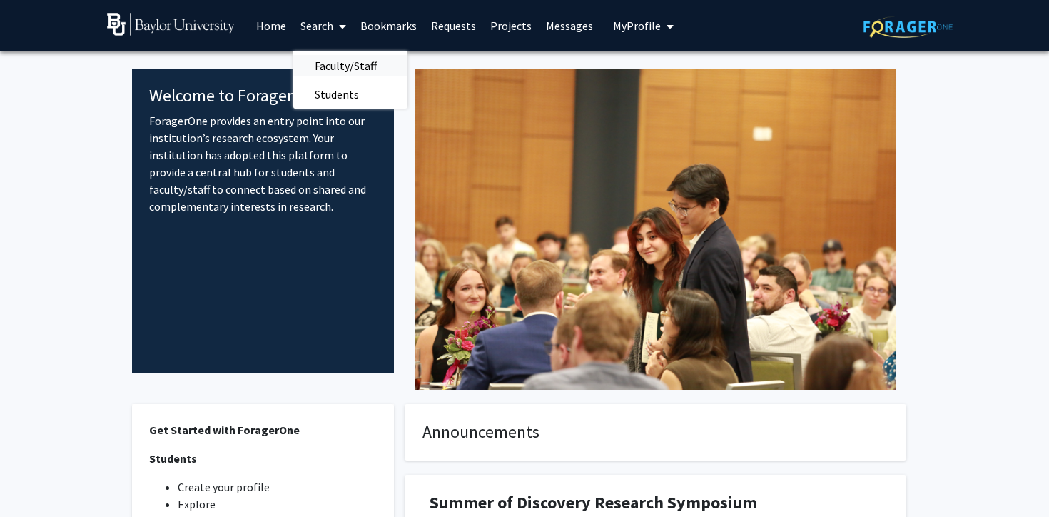
click at [320, 58] on span "Faculty/Staff" at bounding box center [345, 65] width 105 height 29
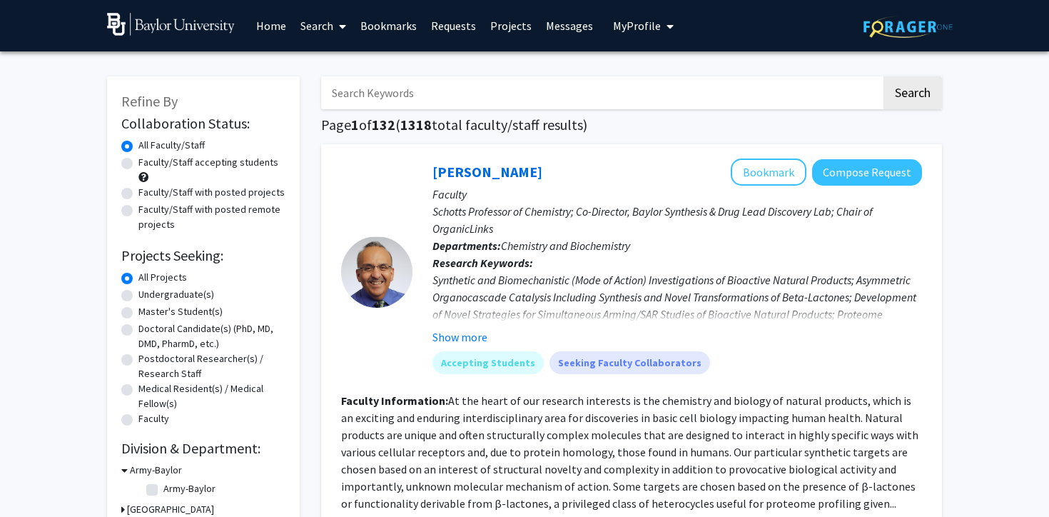
click at [369, 96] on input "Search Keywords" at bounding box center [601, 92] width 560 height 33
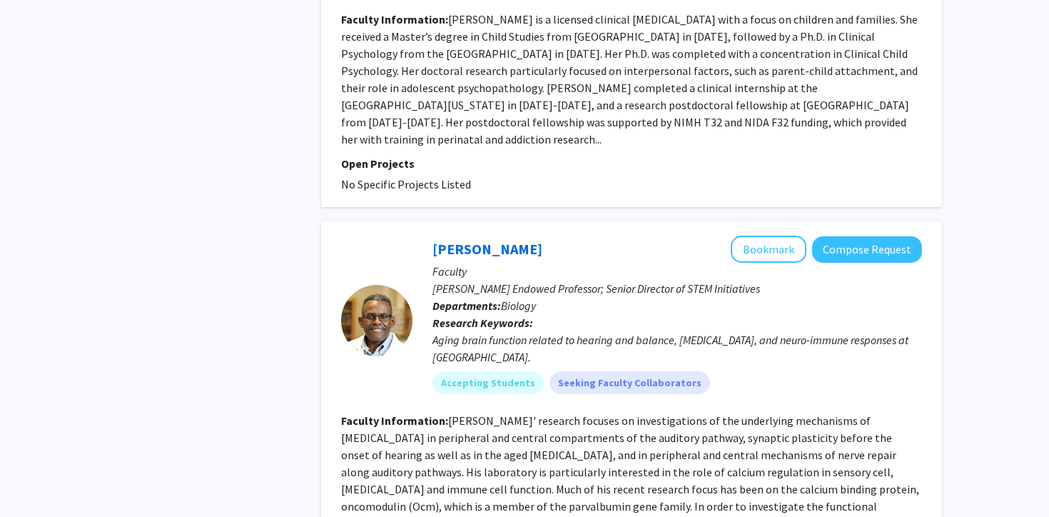
scroll to position [3734, 0]
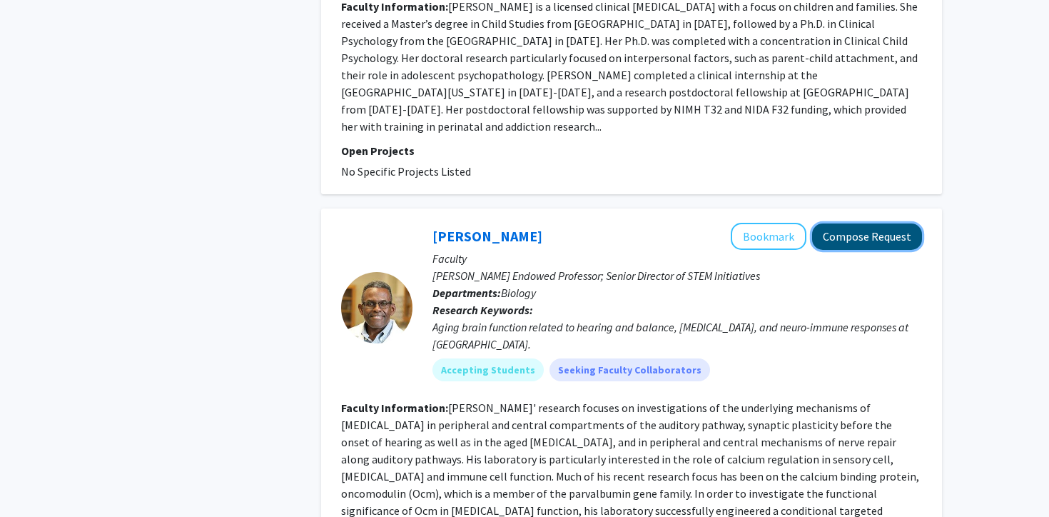
click at [871, 223] on button "Compose Request" at bounding box center [867, 236] width 110 height 26
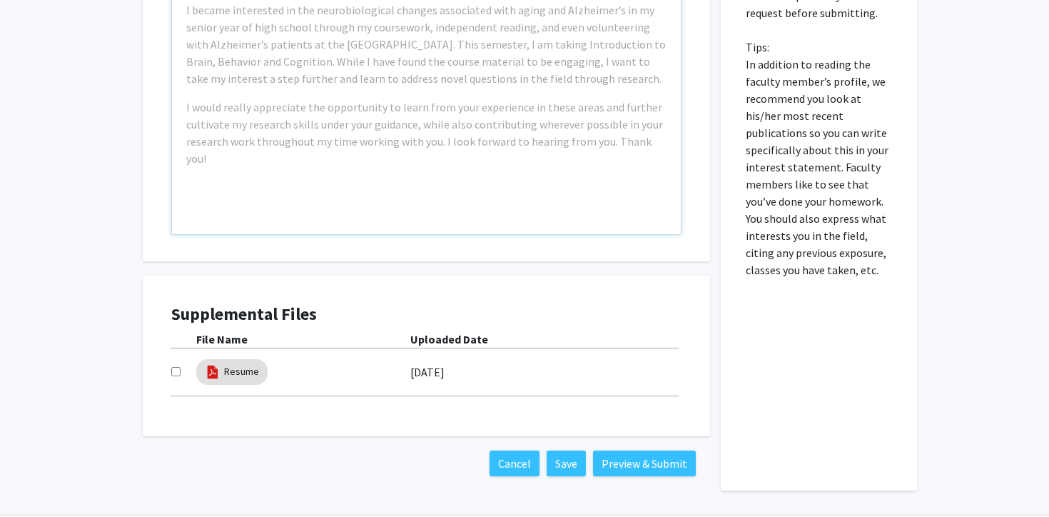
scroll to position [998, 0]
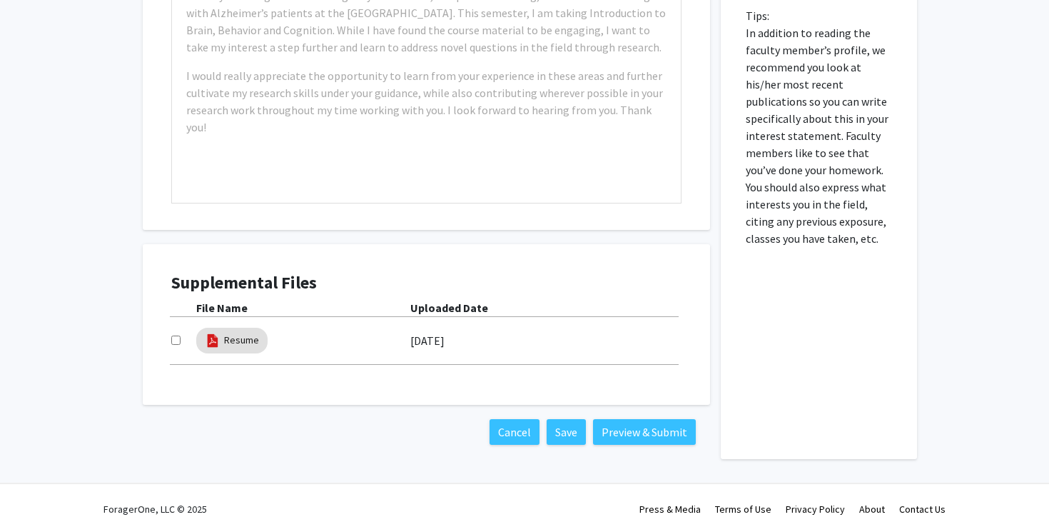
click at [180, 335] on input "checkbox" at bounding box center [175, 339] width 9 height 9
checkbox input "true"
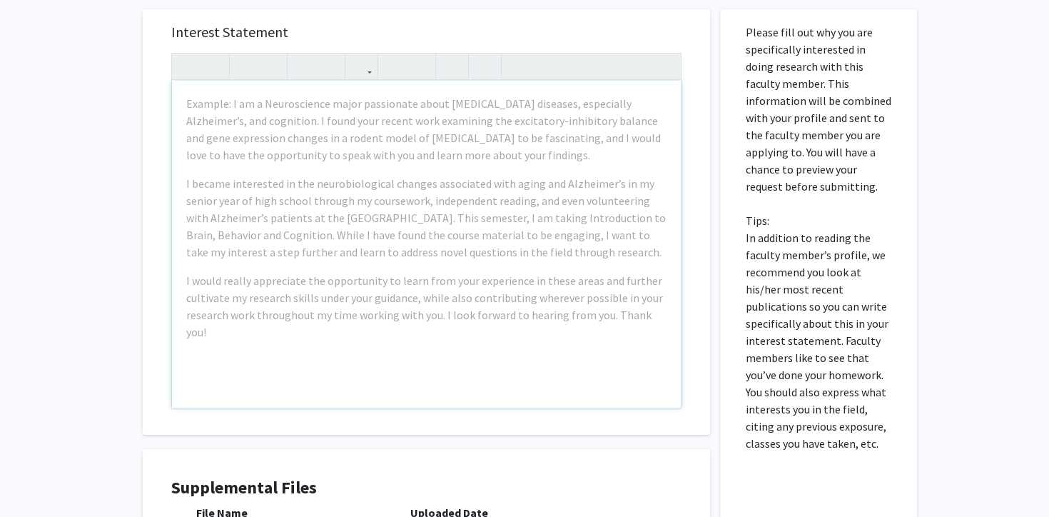
scroll to position [794, 0]
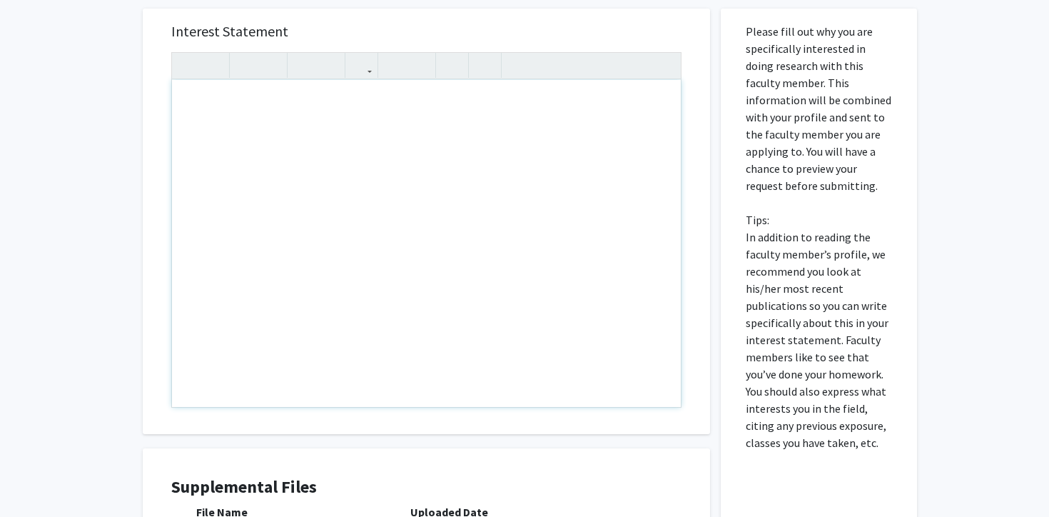
paste div "Note to users with screen readers: Please press Alt+0 or Option+0 to deactivate…"
type textarea "<br><p>I am interested in contributing to your research on brain function relat…"
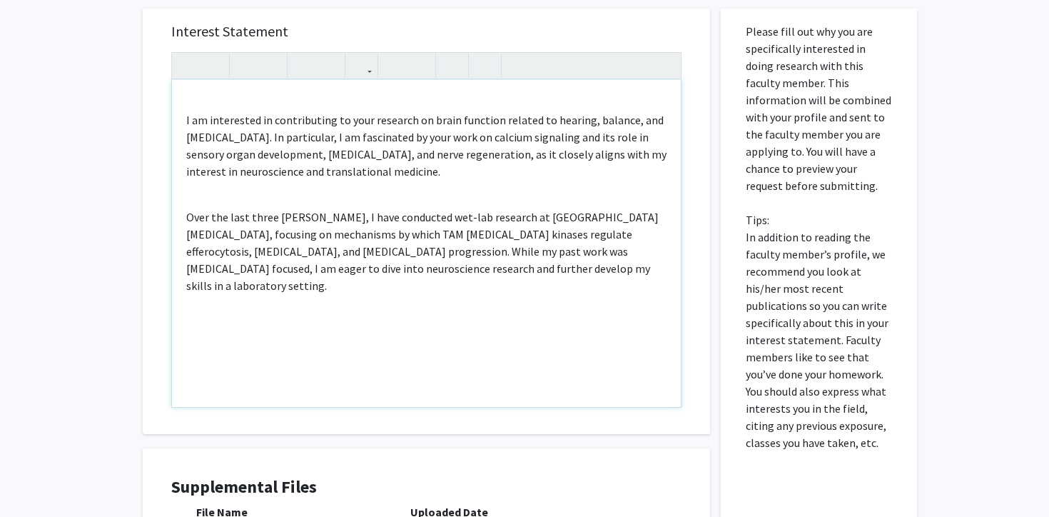
click at [485, 182] on div "I am interested in contributing to your research on brain function related to h…" at bounding box center [426, 243] width 509 height 327
type textarea "<br><p>I am interested in contributing to your research on brain function relat…"
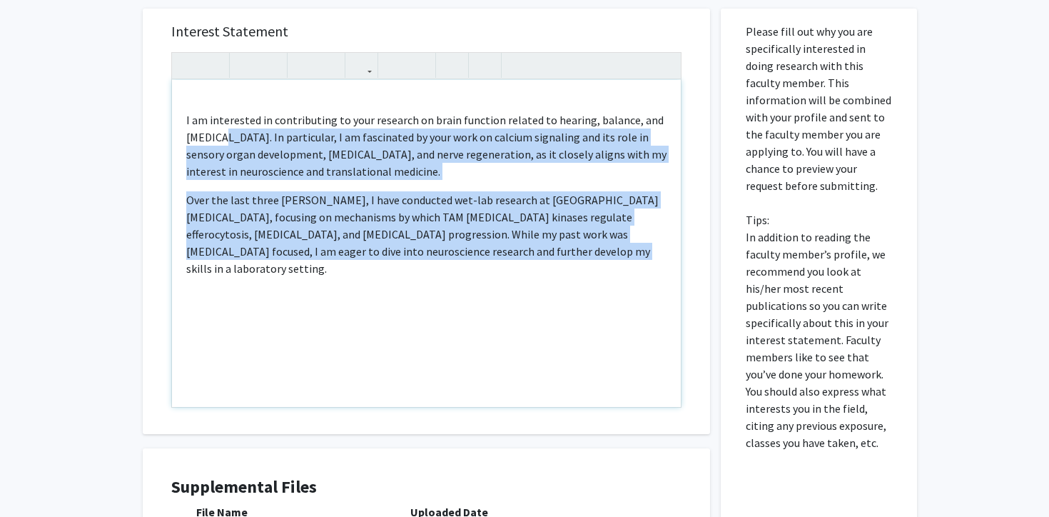
drag, startPoint x: 525, startPoint y: 243, endPoint x: 215, endPoint y: 113, distance: 336.3
click at [217, 113] on div "I am interested in contributing to your research on brain function related to h…" at bounding box center [426, 243] width 509 height 327
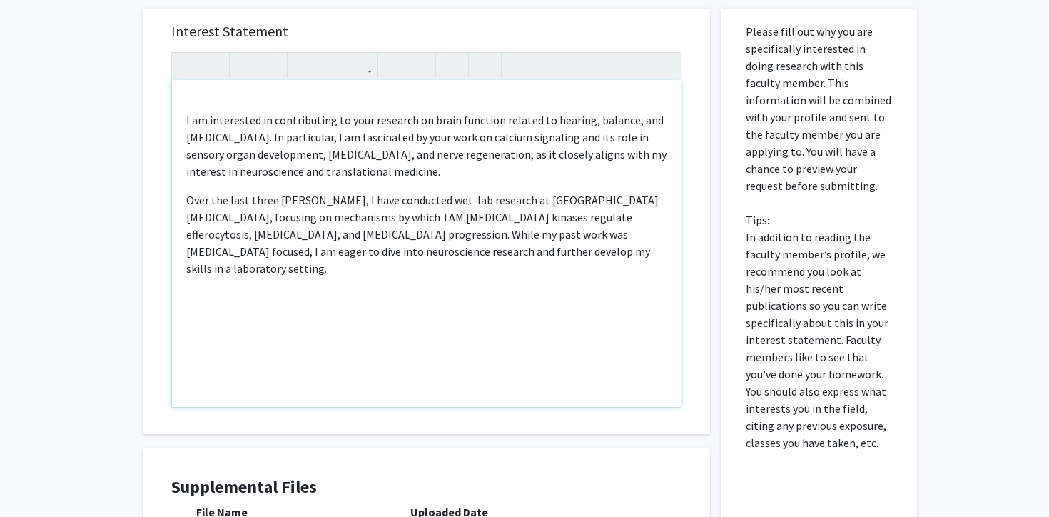
click at [185, 106] on div "I am interested in contributing to your research on brain function related to h…" at bounding box center [426, 243] width 509 height 327
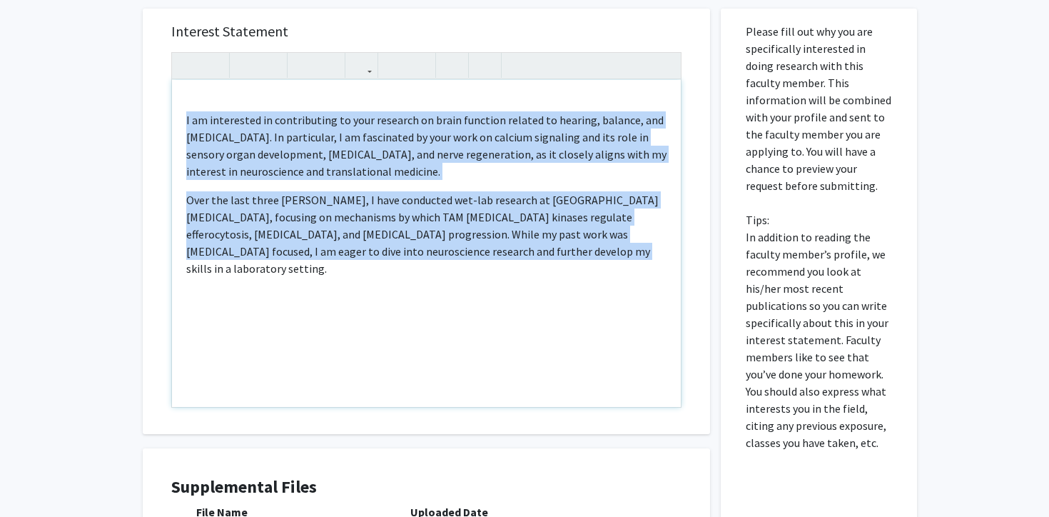
drag, startPoint x: 185, startPoint y: 106, endPoint x: 498, endPoint y: 236, distance: 339.2
click at [498, 236] on div "I am interested in contributing to your research on brain function related to h…" at bounding box center [426, 243] width 509 height 327
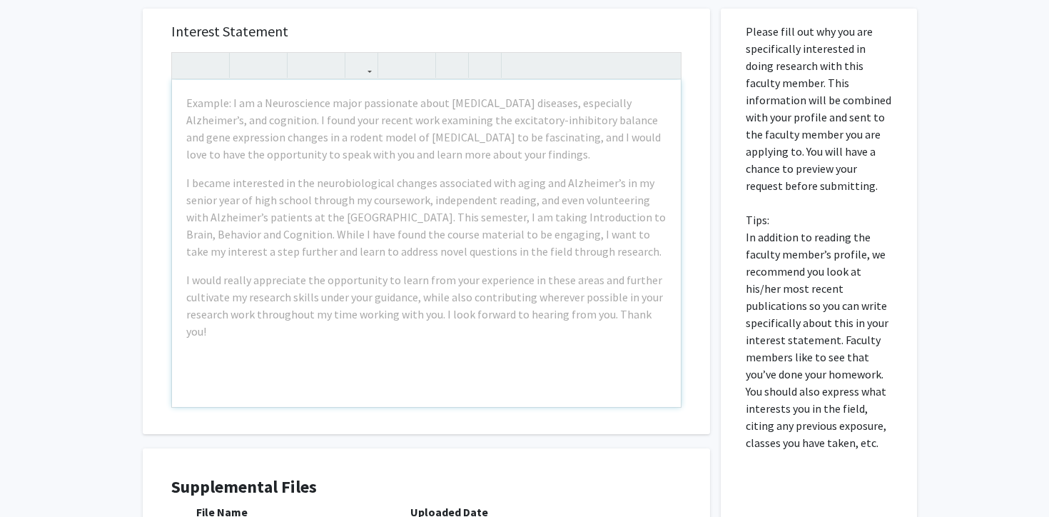
click at [857, 176] on p "Please fill out why you are specifically interested in doing research with this…" at bounding box center [819, 237] width 146 height 428
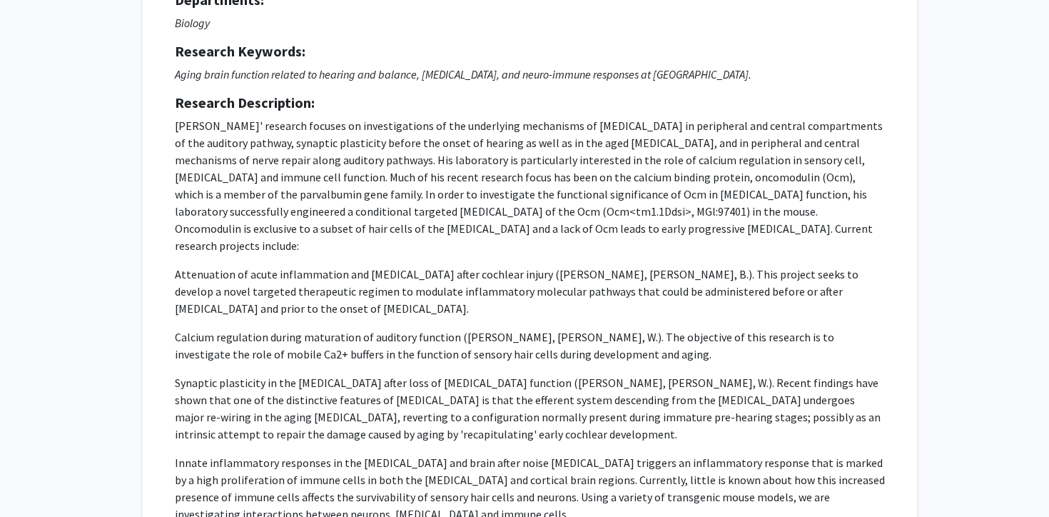
scroll to position [176, 0]
